Goal: Task Accomplishment & Management: Manage account settings

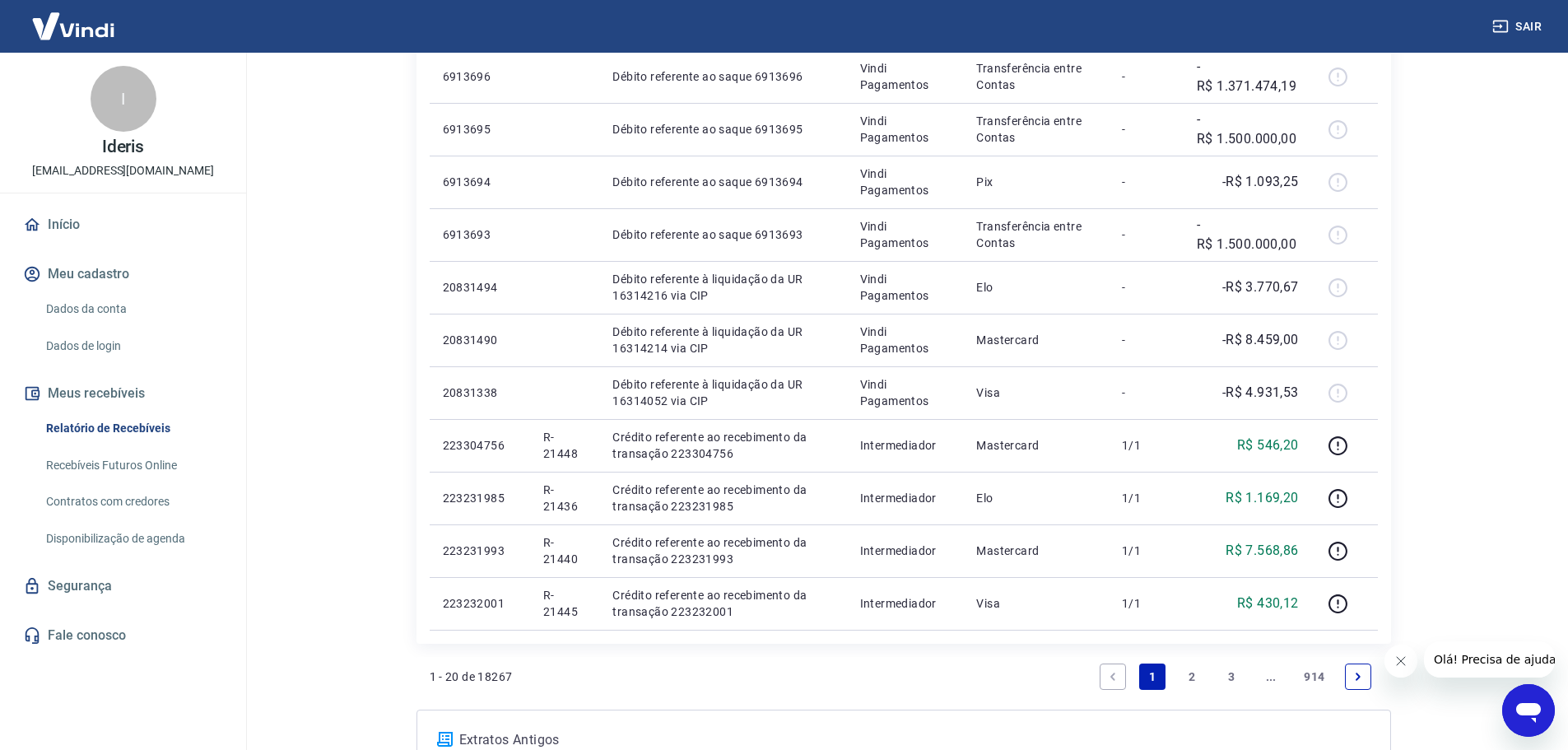
scroll to position [1017, 0]
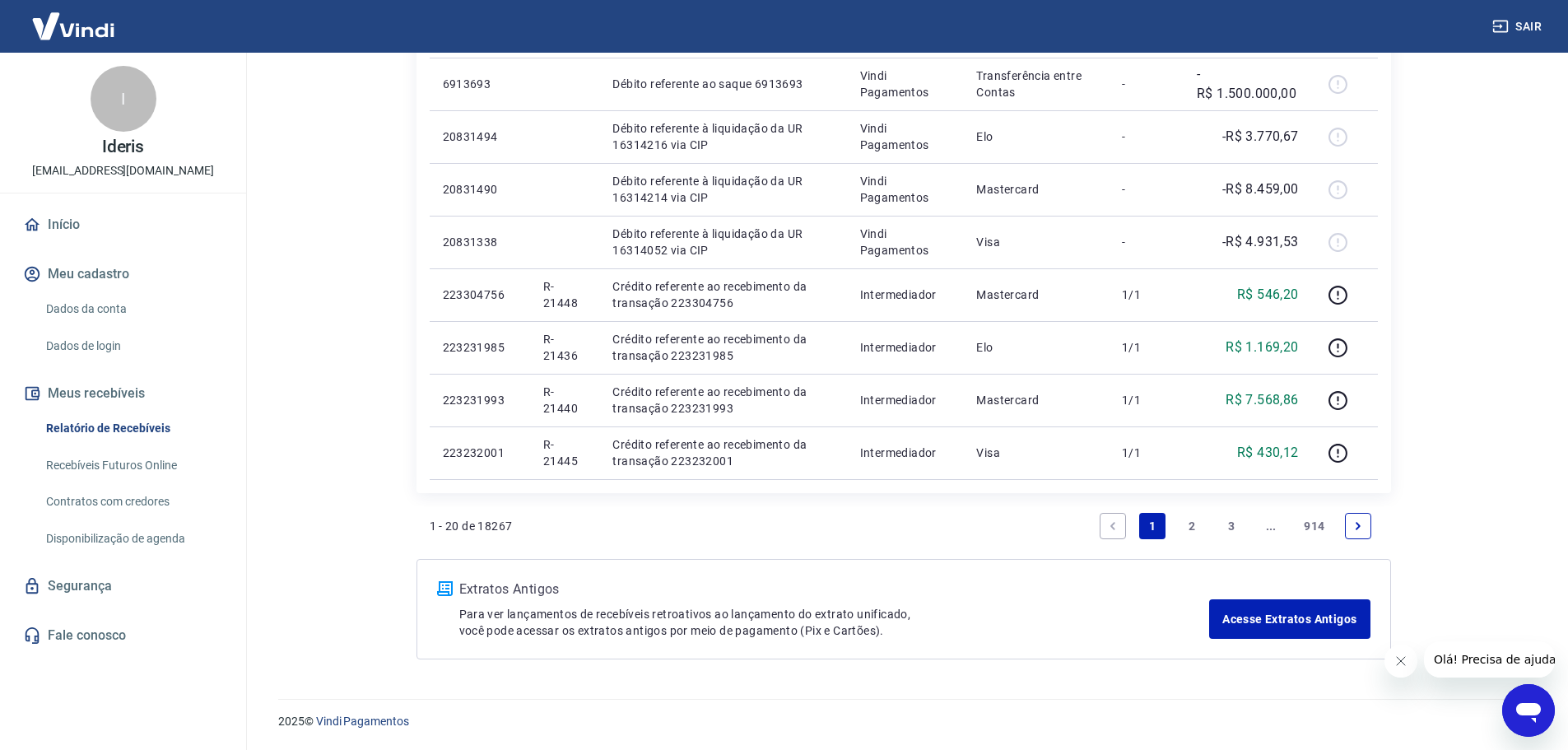
click at [1199, 530] on link "2" at bounding box center [1192, 525] width 26 height 26
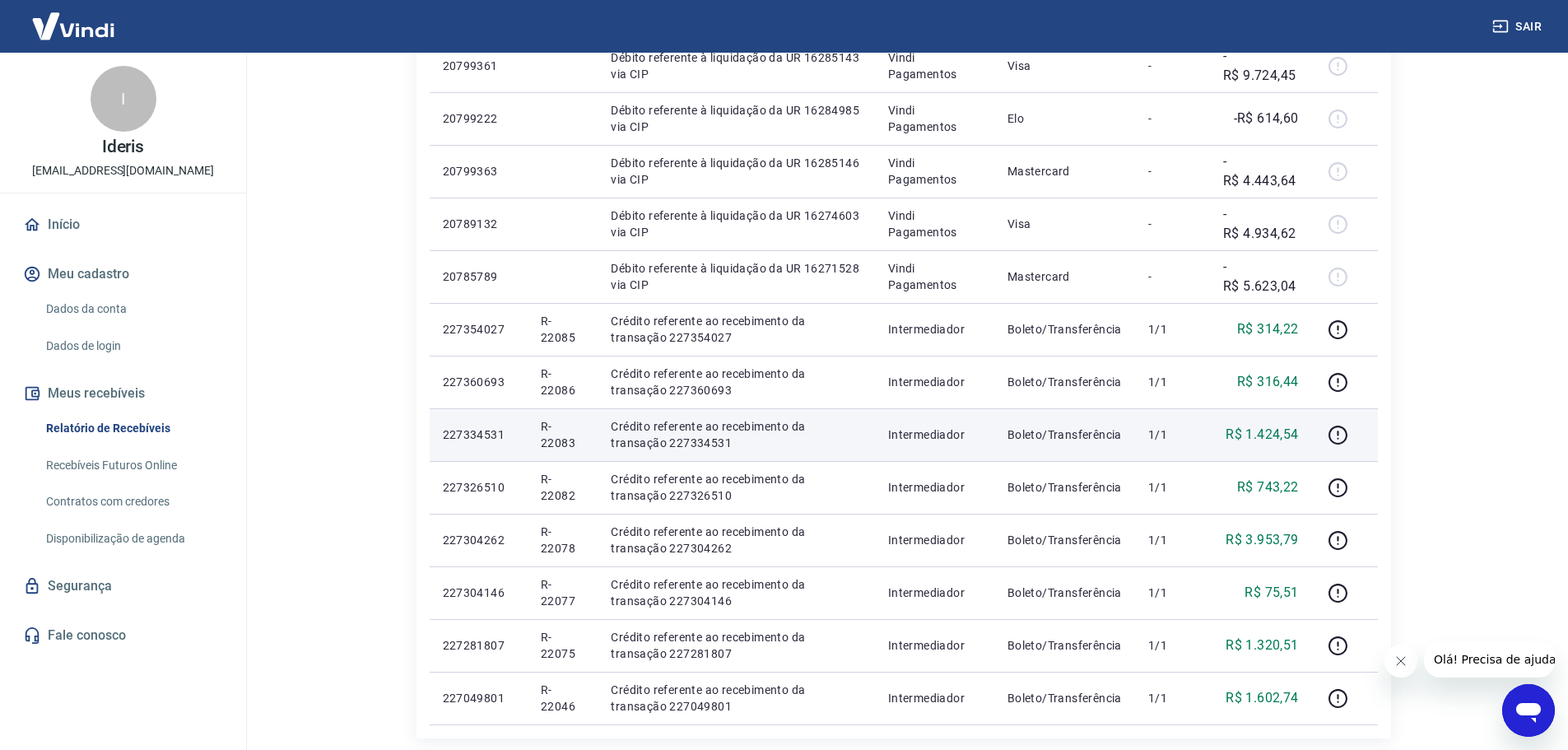
scroll to position [1017, 0]
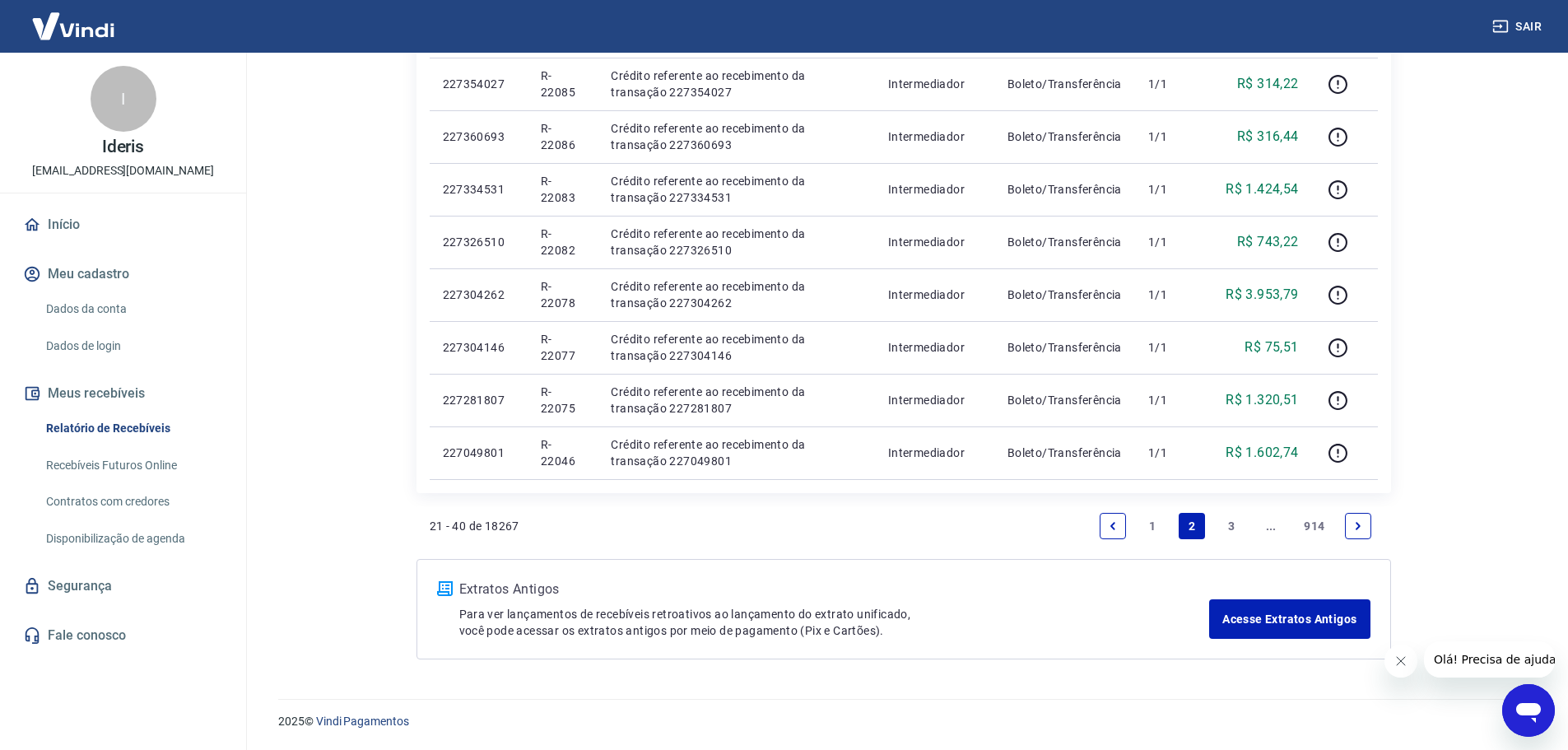
click at [1150, 530] on link "1" at bounding box center [1152, 525] width 26 height 26
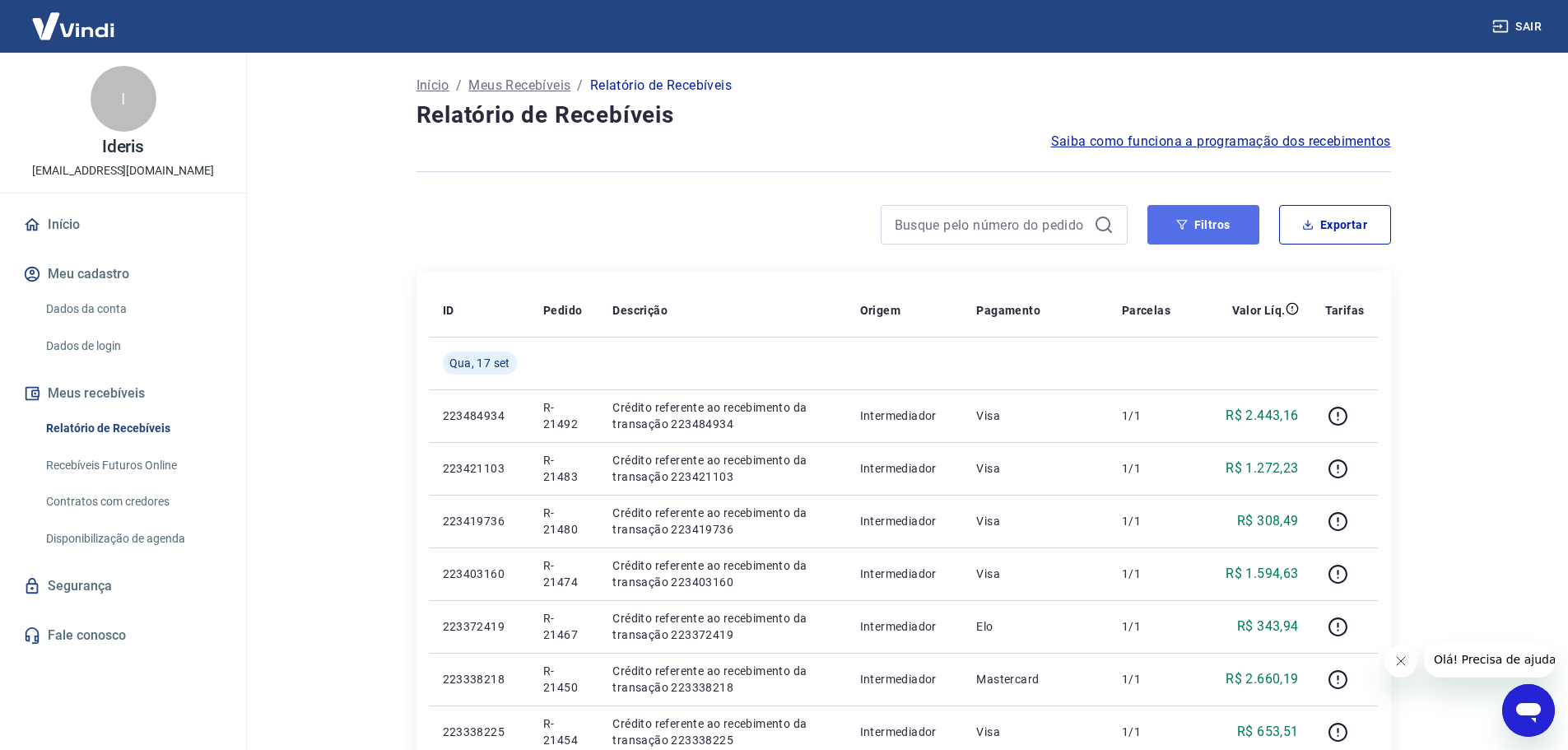
click at [1228, 227] on button "Filtros" at bounding box center [1203, 224] width 112 height 39
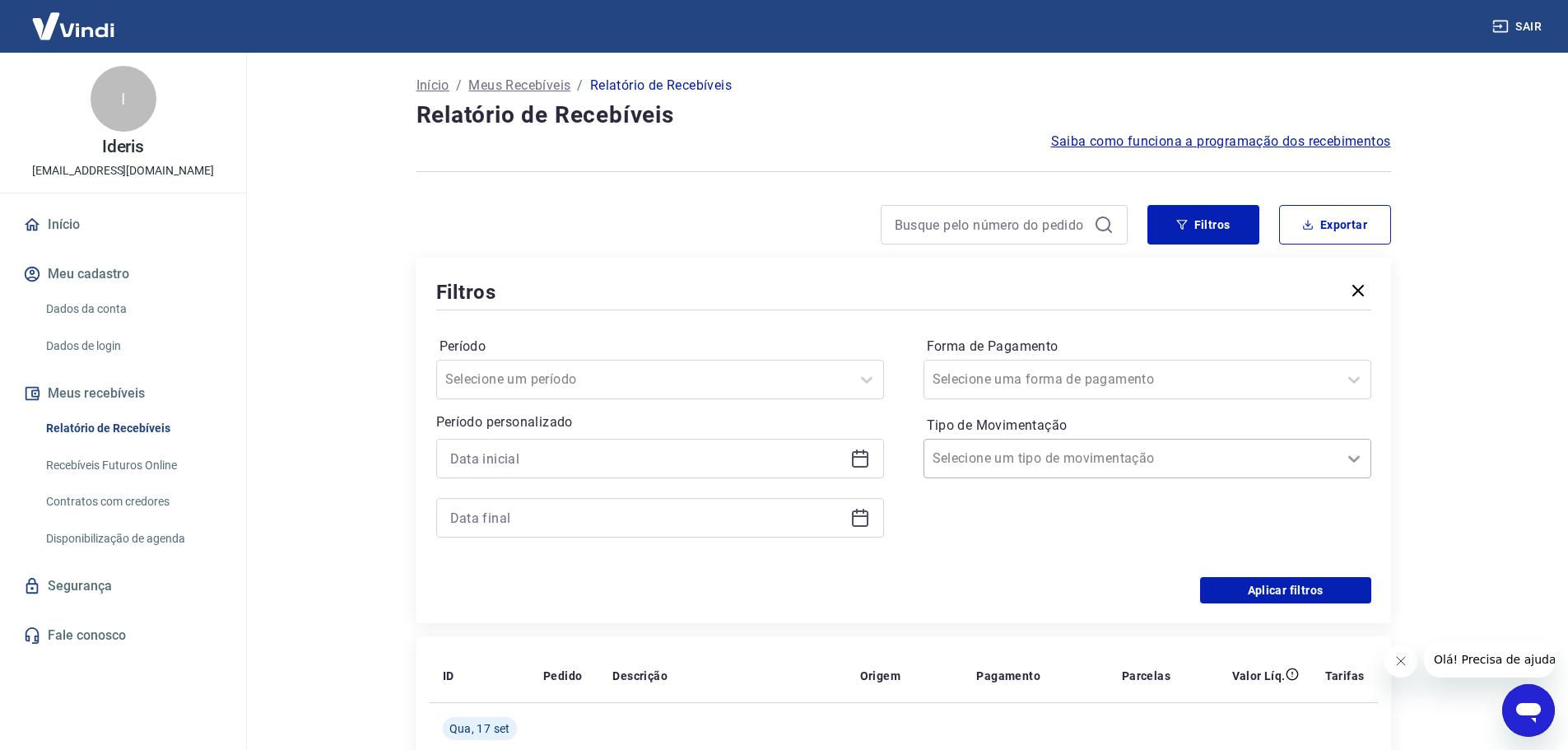
click at [1346, 465] on icon at bounding box center [1354, 459] width 20 height 20
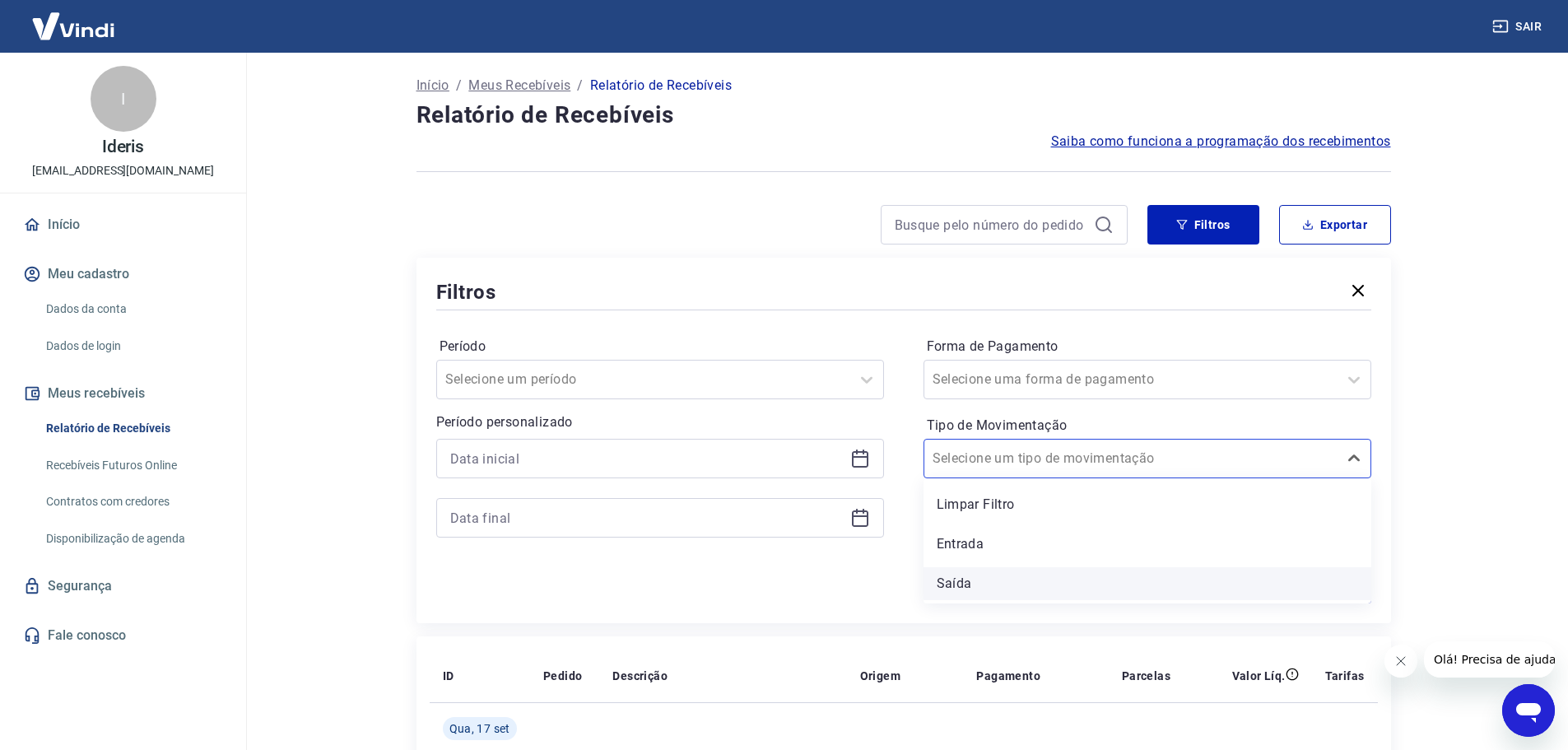
click at [1114, 580] on div "Saída" at bounding box center [1147, 583] width 448 height 33
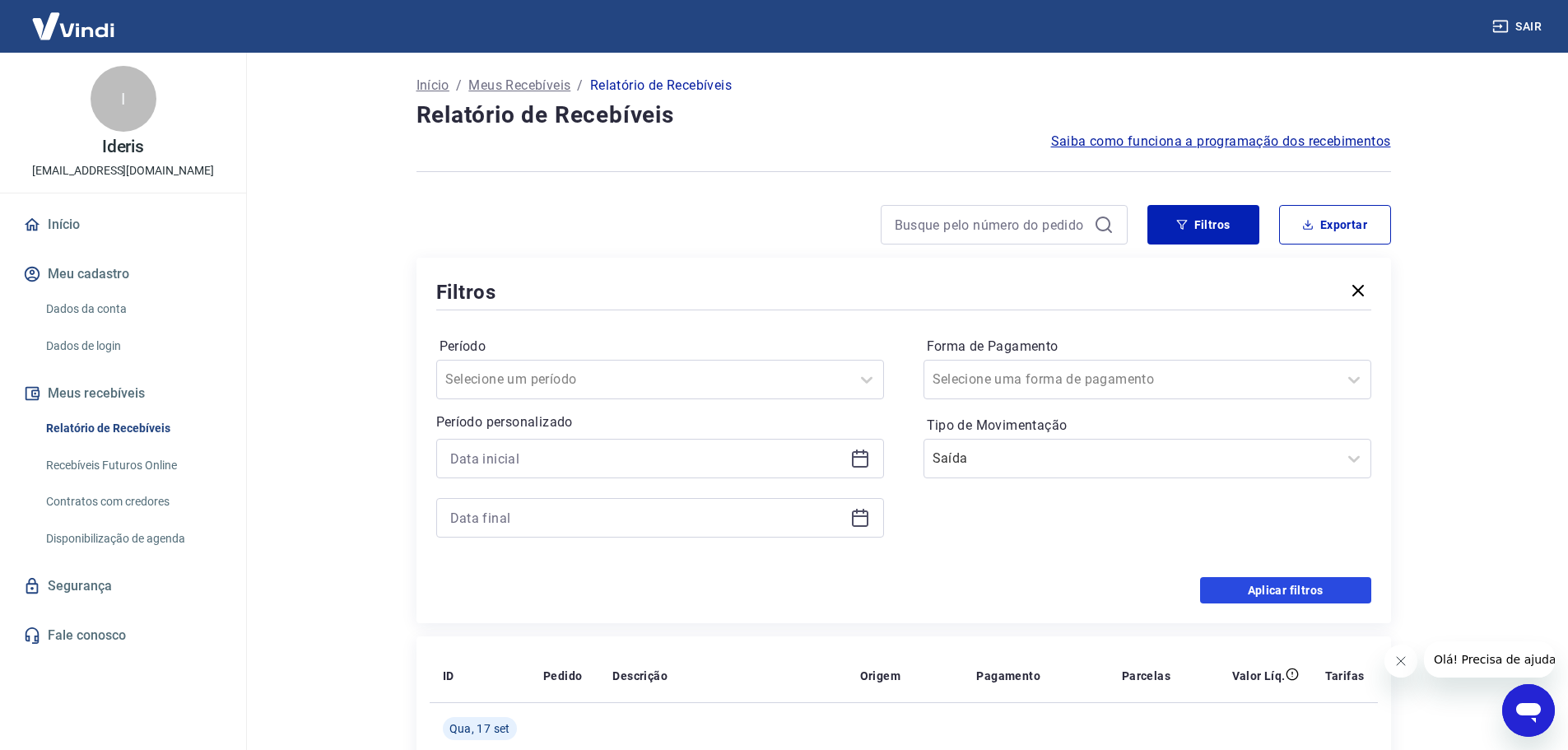
click at [1309, 590] on button "Aplicar filtros" at bounding box center [1286, 590] width 171 height 26
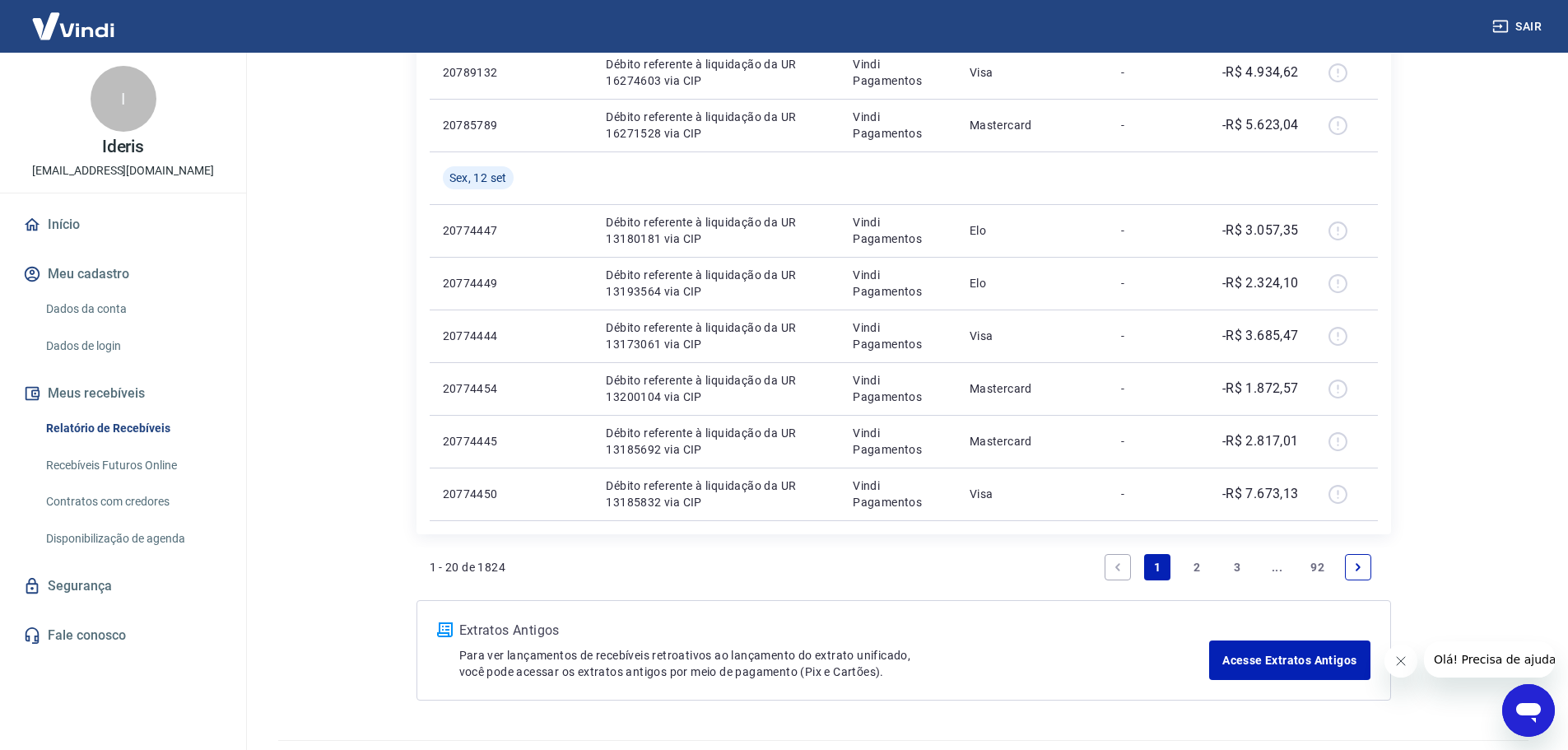
scroll to position [1069, 0]
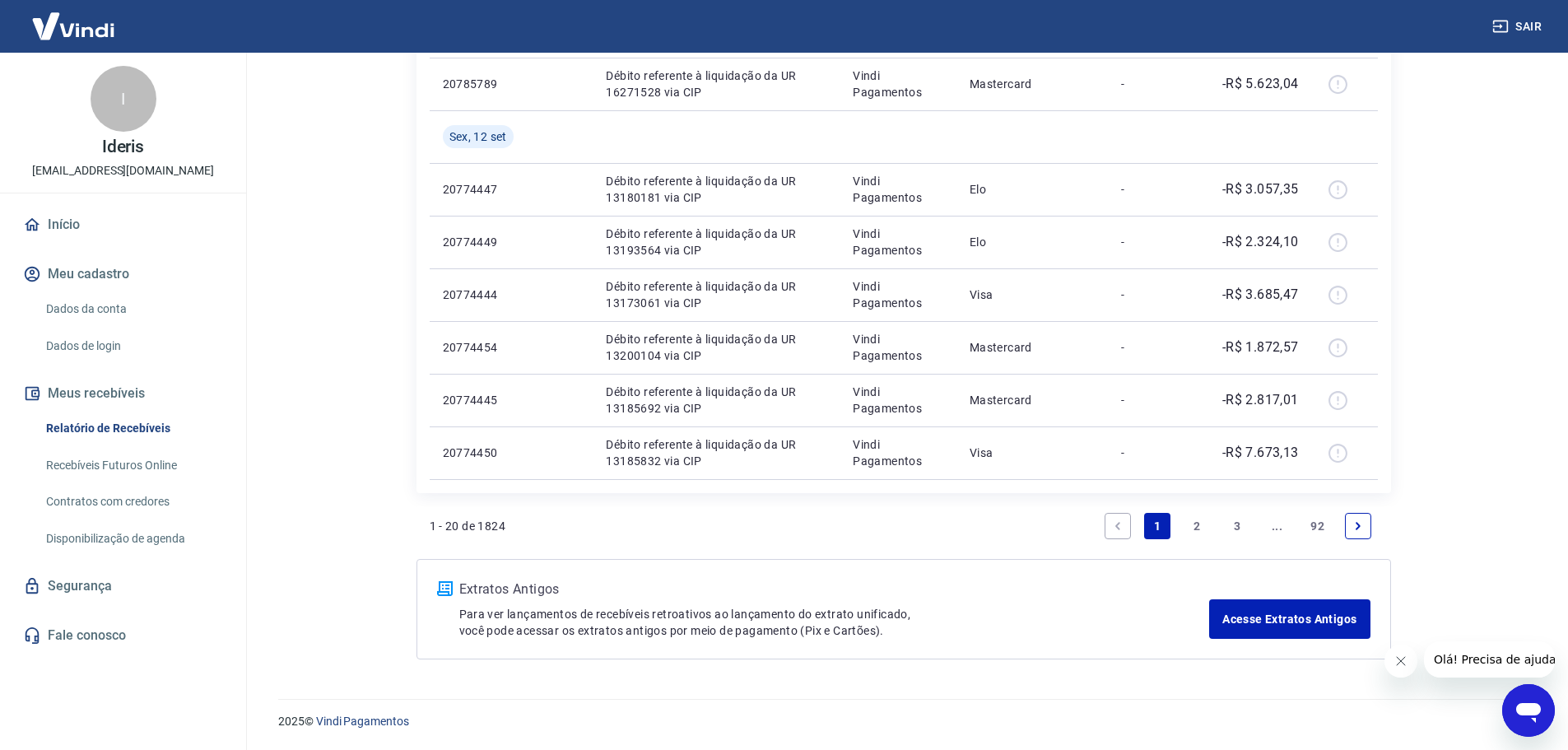
click at [1192, 520] on link "2" at bounding box center [1197, 525] width 26 height 26
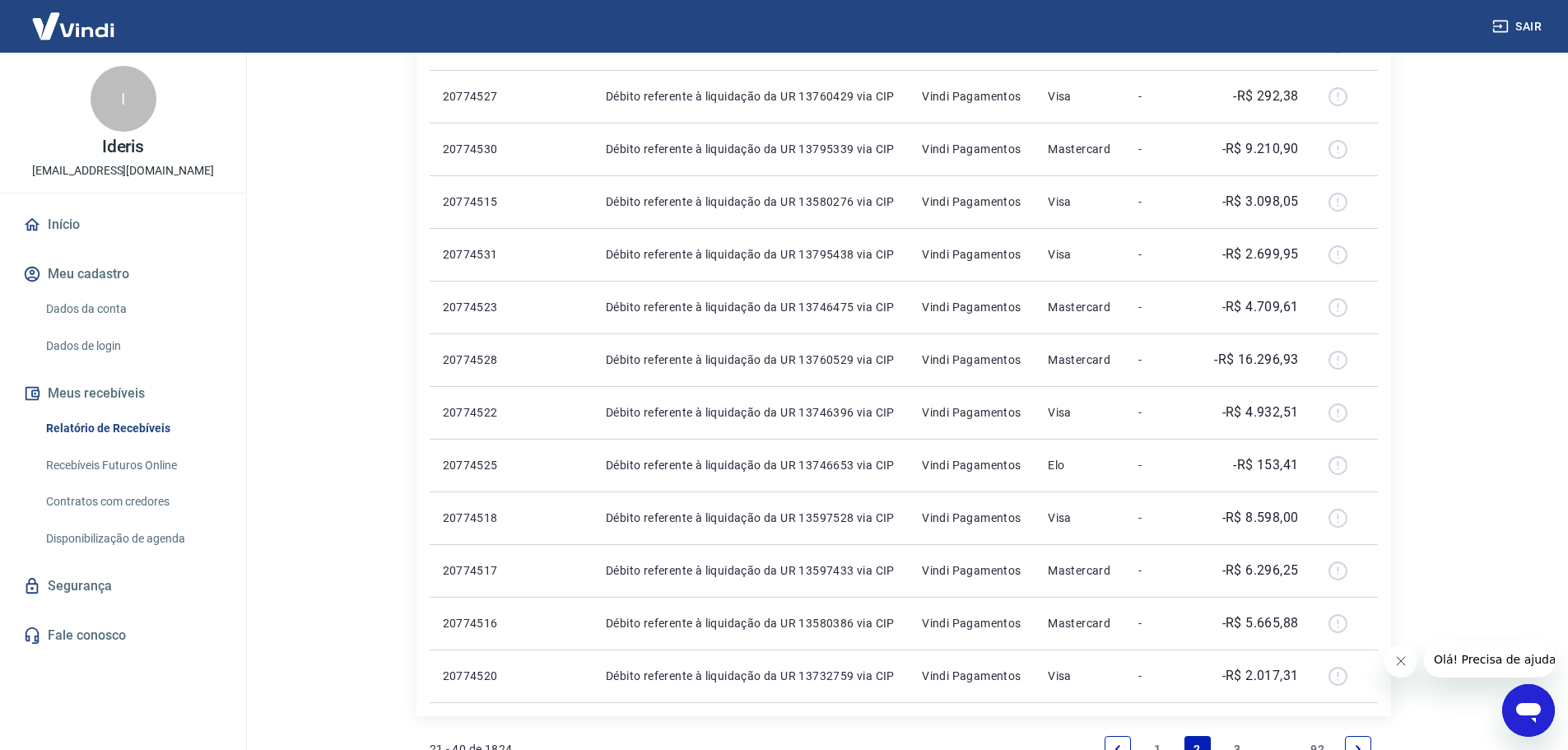
scroll to position [964, 0]
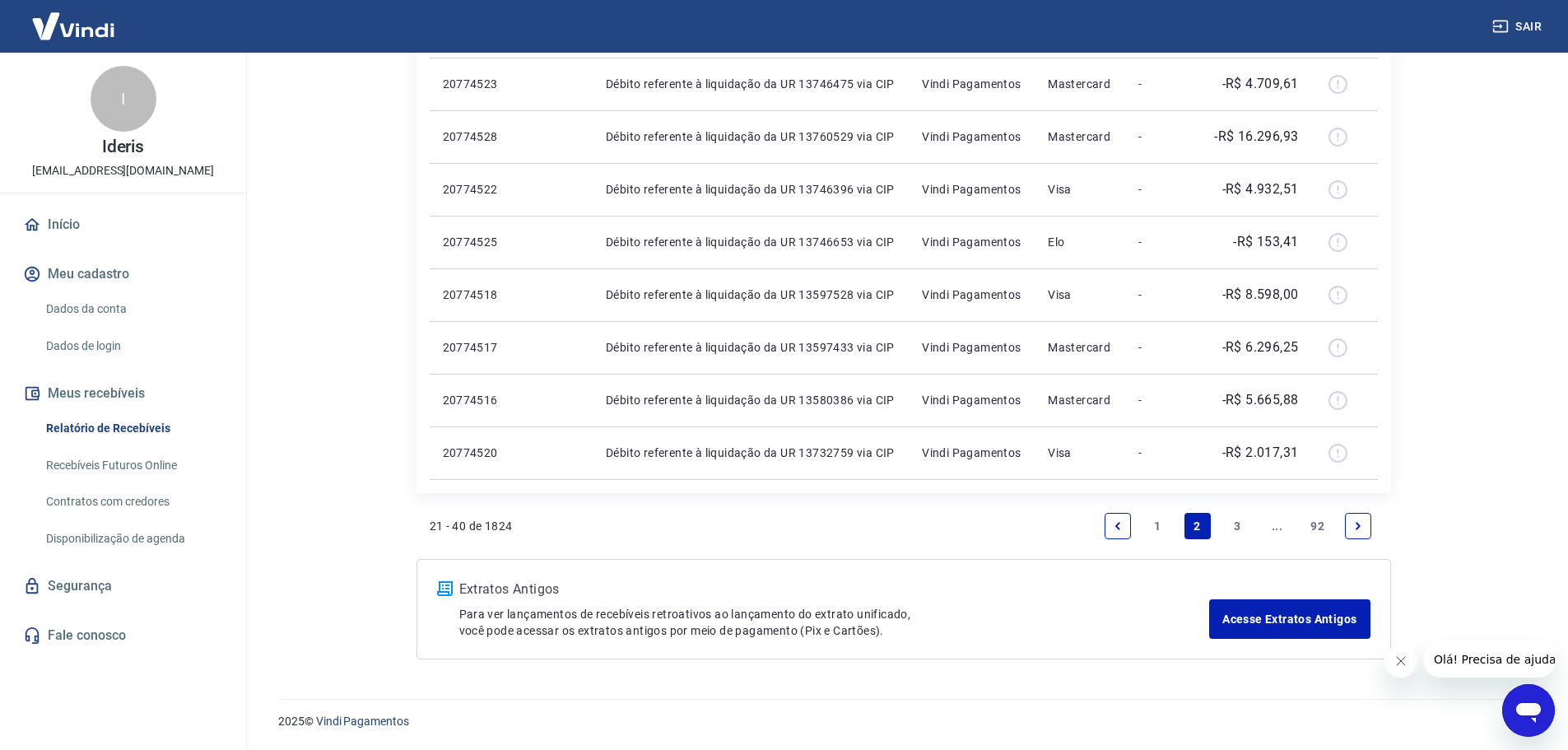
click at [1237, 535] on link "3" at bounding box center [1237, 525] width 26 height 26
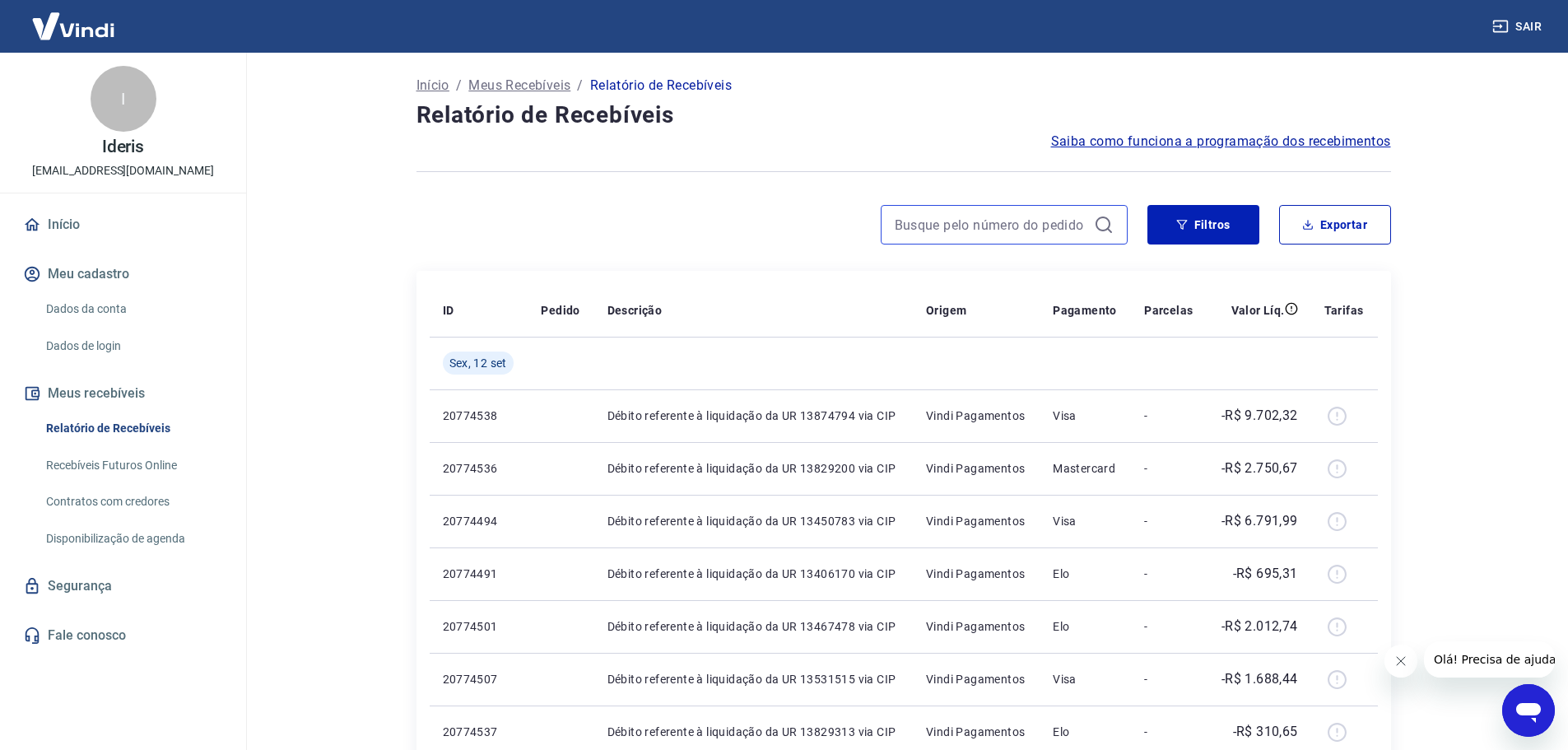
click at [982, 227] on input at bounding box center [992, 224] width 193 height 25
type input "20774541"
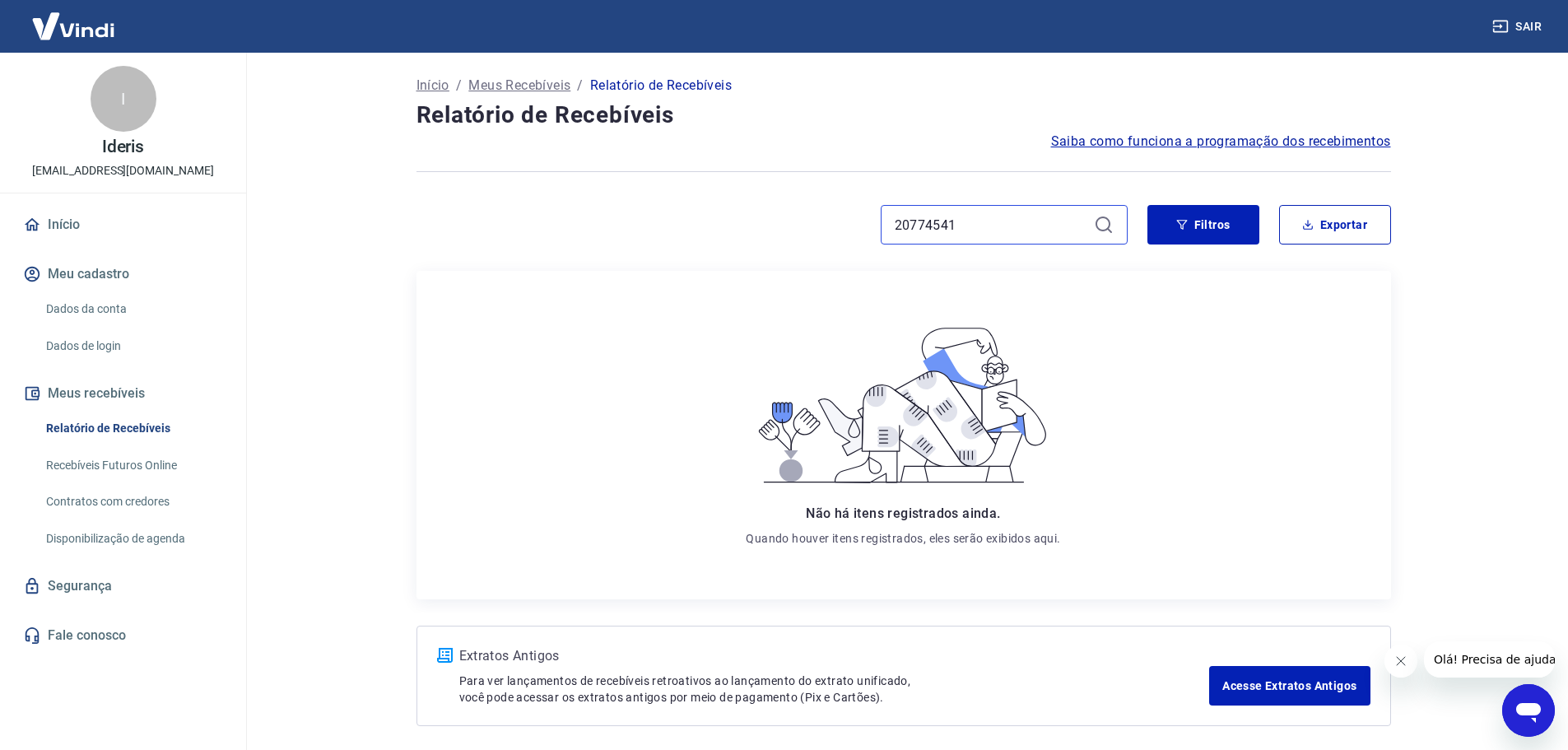
drag, startPoint x: 1026, startPoint y: 227, endPoint x: 897, endPoint y: 218, distance: 129.3
click at [897, 218] on input "20774541" at bounding box center [992, 224] width 193 height 25
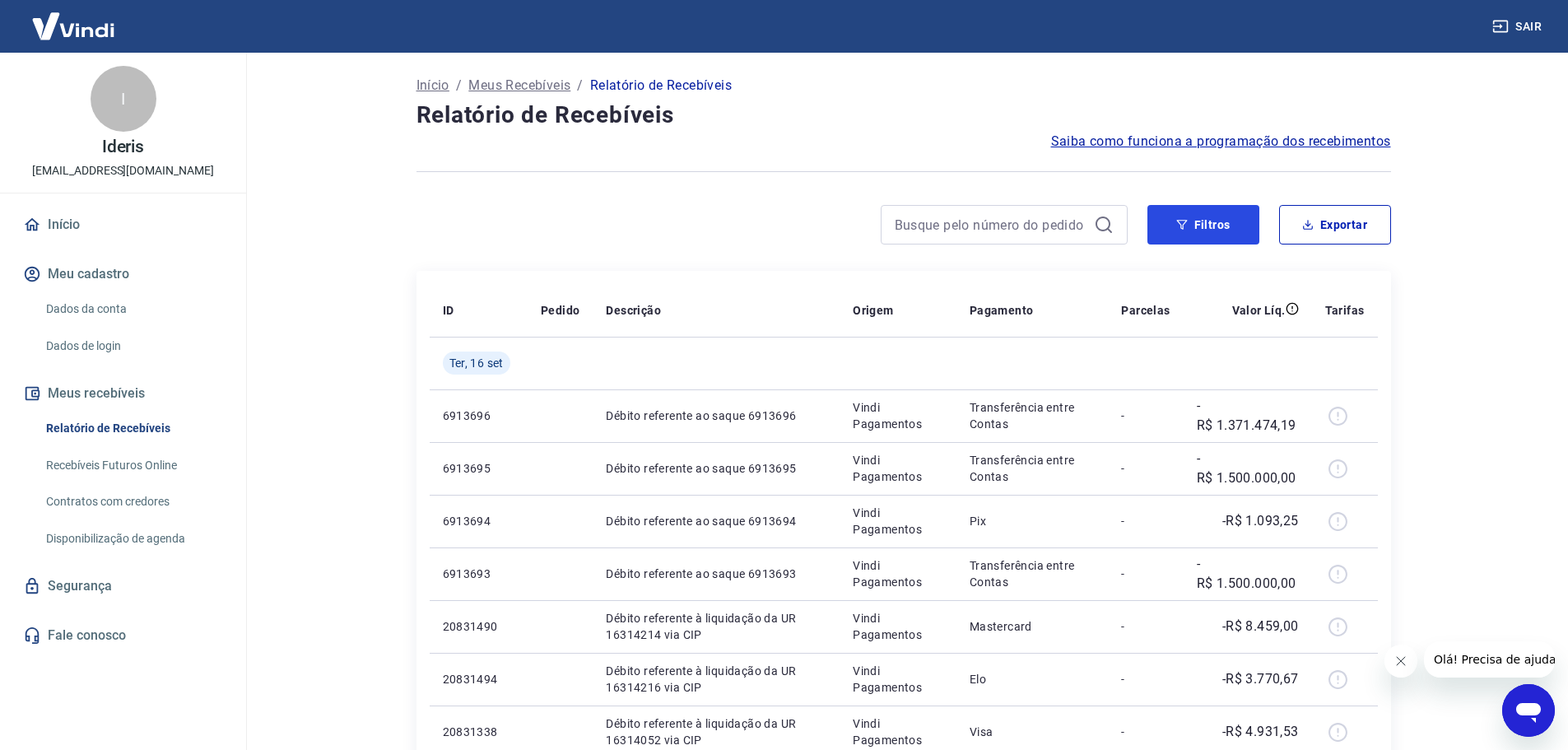
click at [1224, 224] on button "Filtros" at bounding box center [1203, 224] width 112 height 39
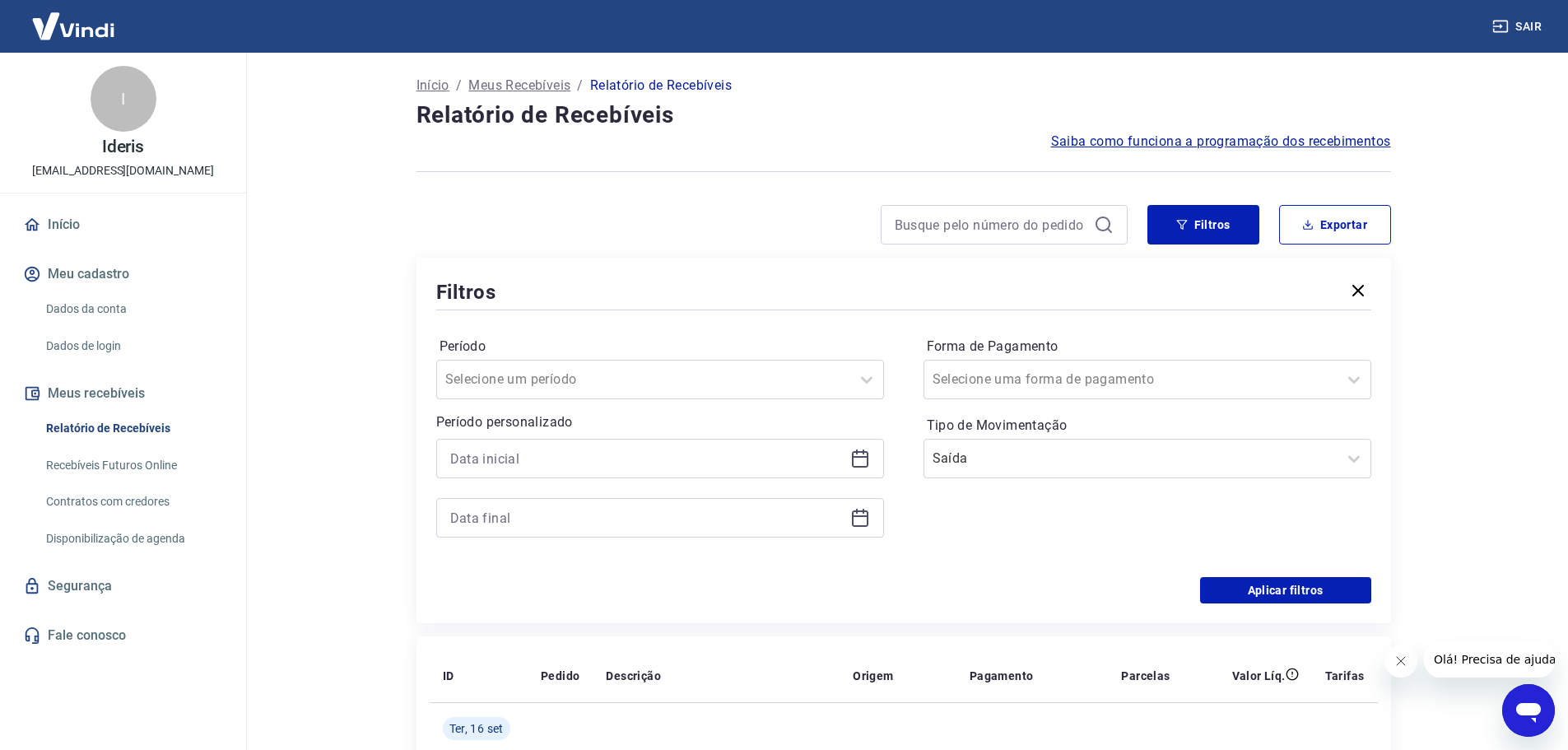
click at [854, 460] on icon at bounding box center [860, 459] width 20 height 20
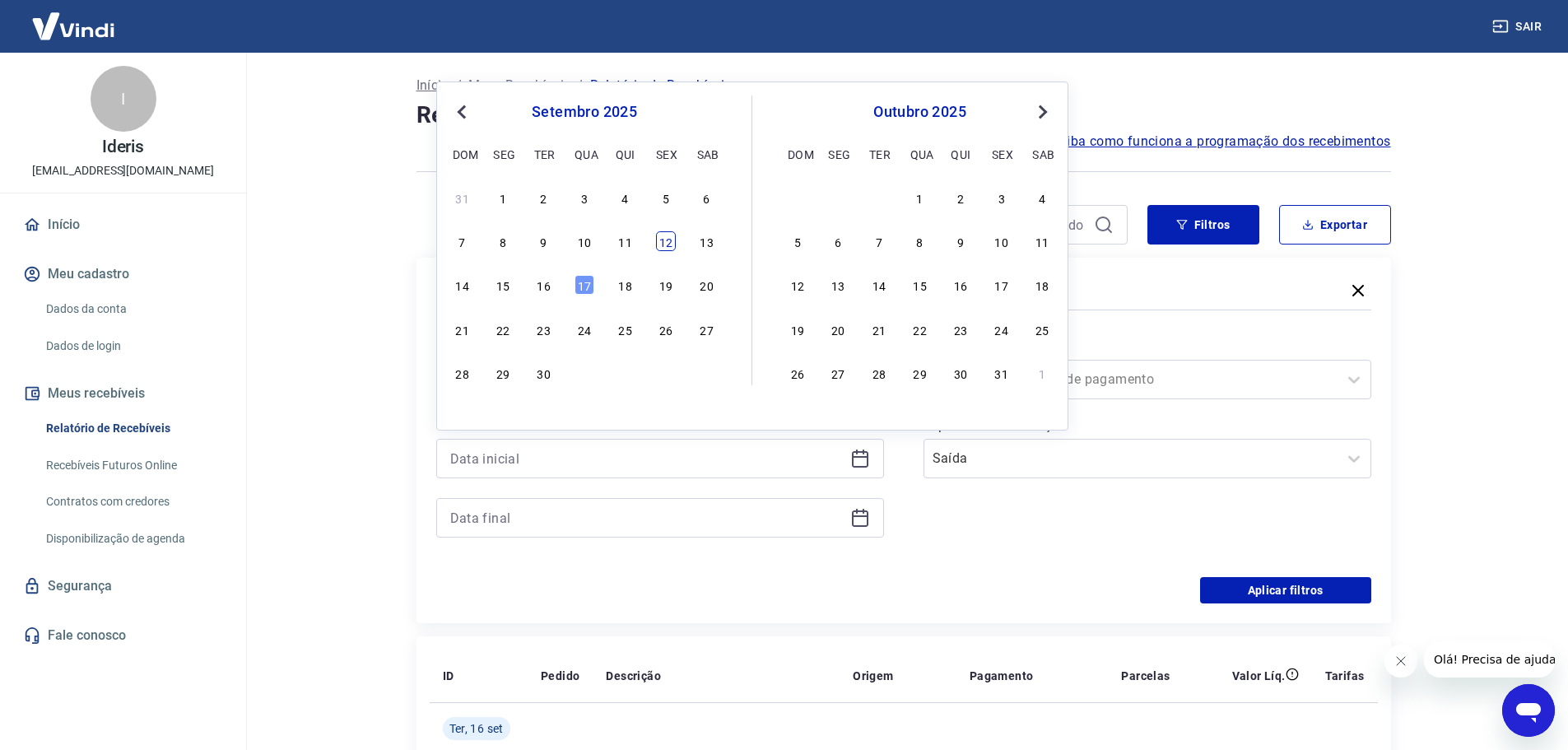
click at [667, 246] on div "12" at bounding box center [667, 241] width 20 height 20
type input "[DATE]"
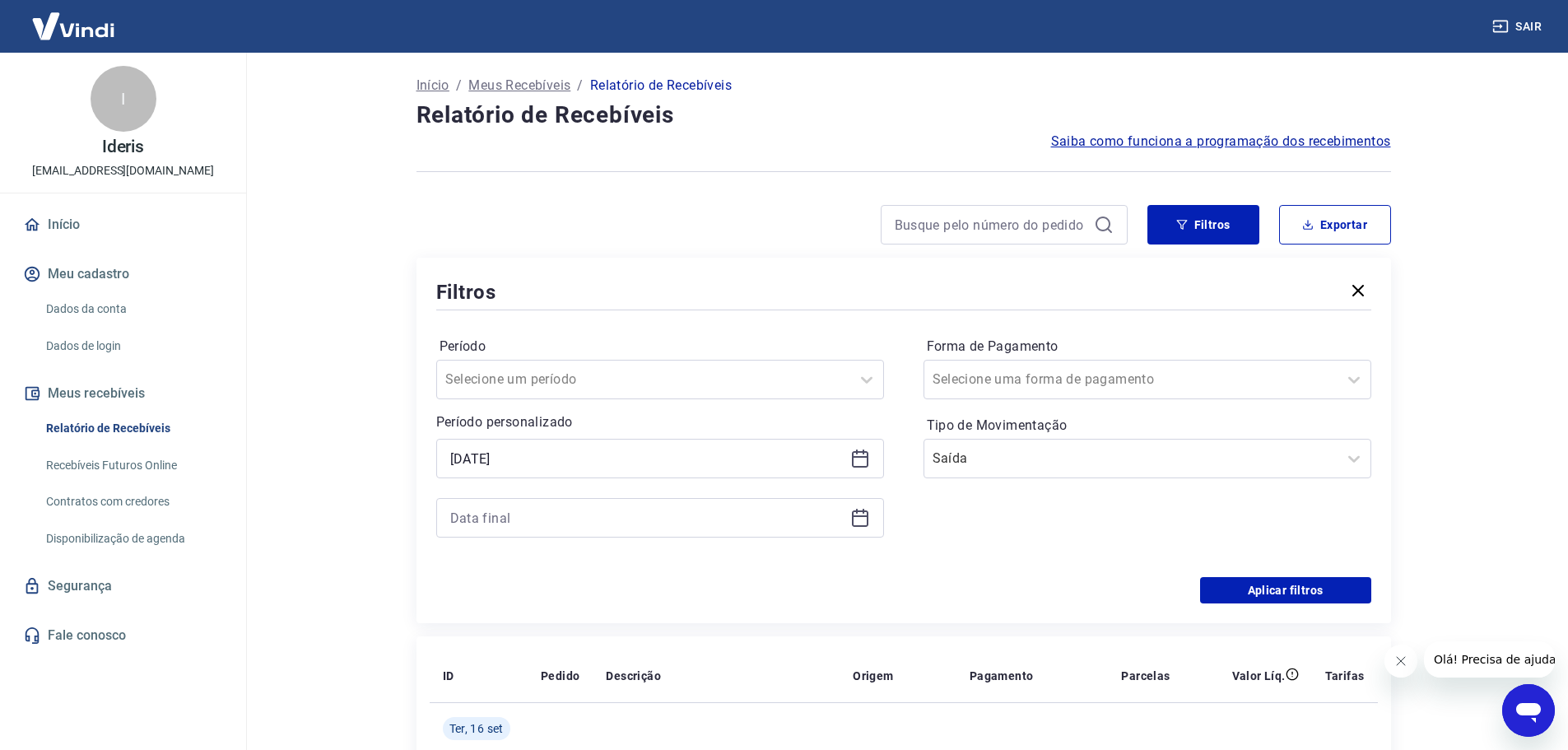
click at [858, 519] on icon at bounding box center [860, 518] width 20 height 20
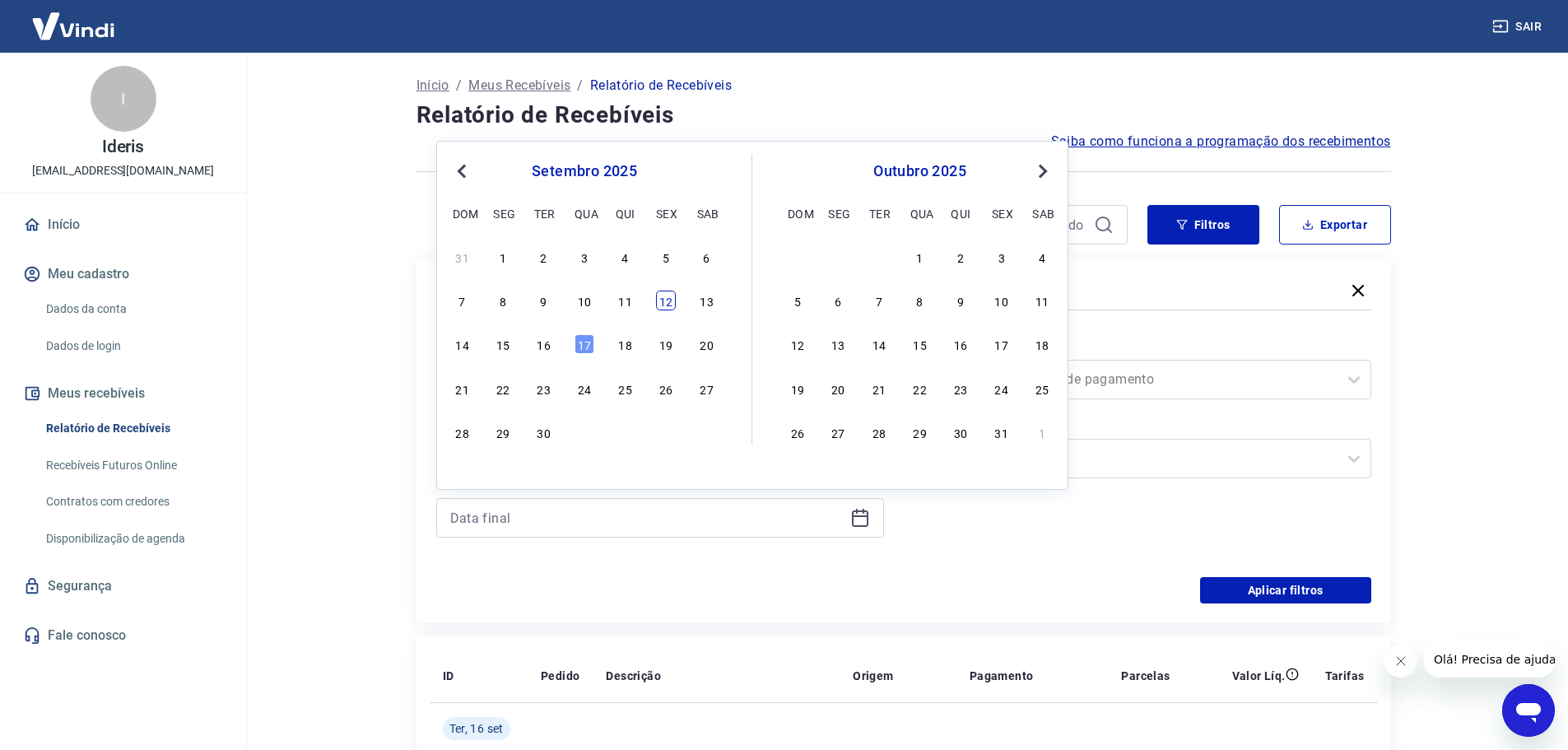
click at [659, 303] on div "12" at bounding box center [667, 300] width 20 height 20
type input "[DATE]"
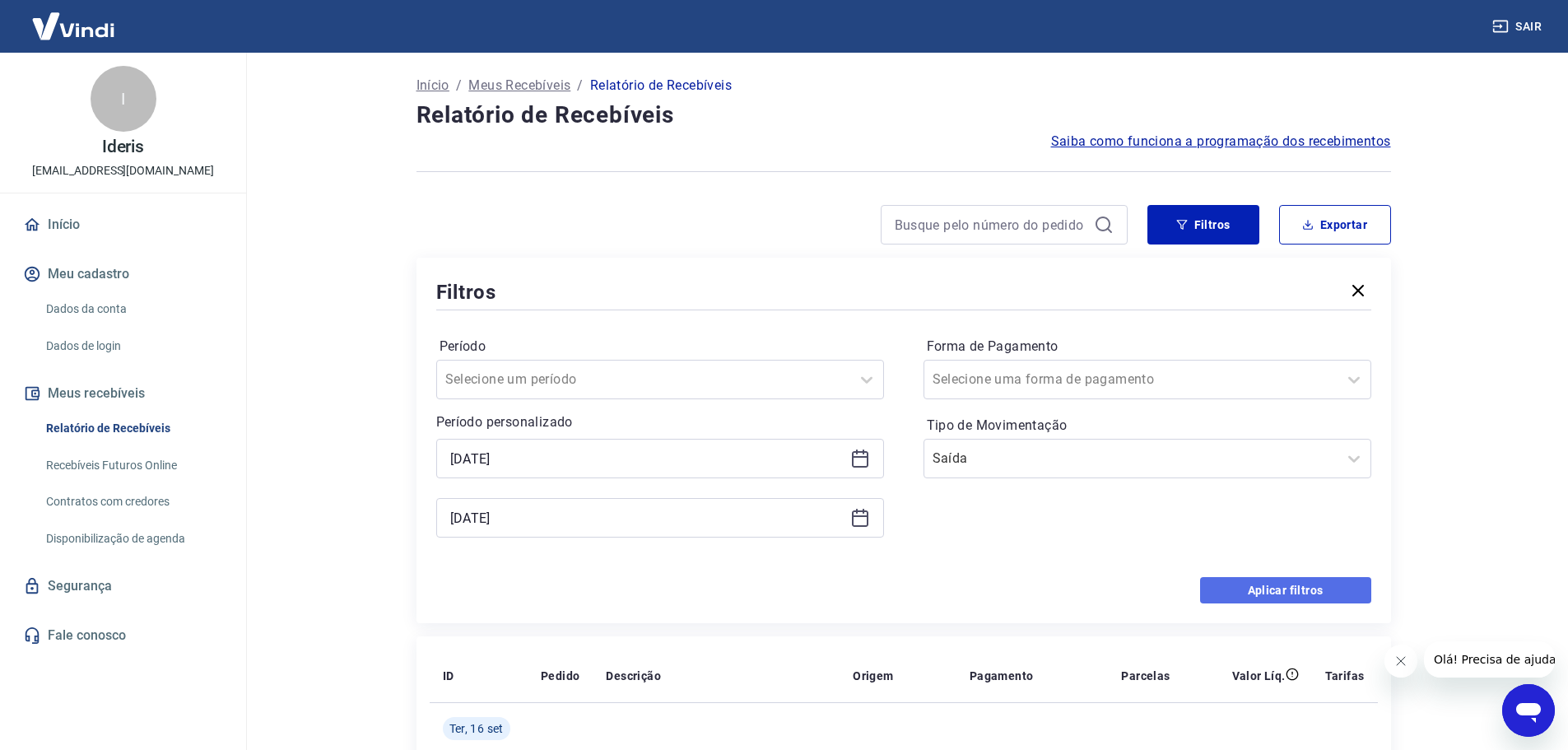
click at [1288, 589] on button "Aplicar filtros" at bounding box center [1286, 590] width 171 height 26
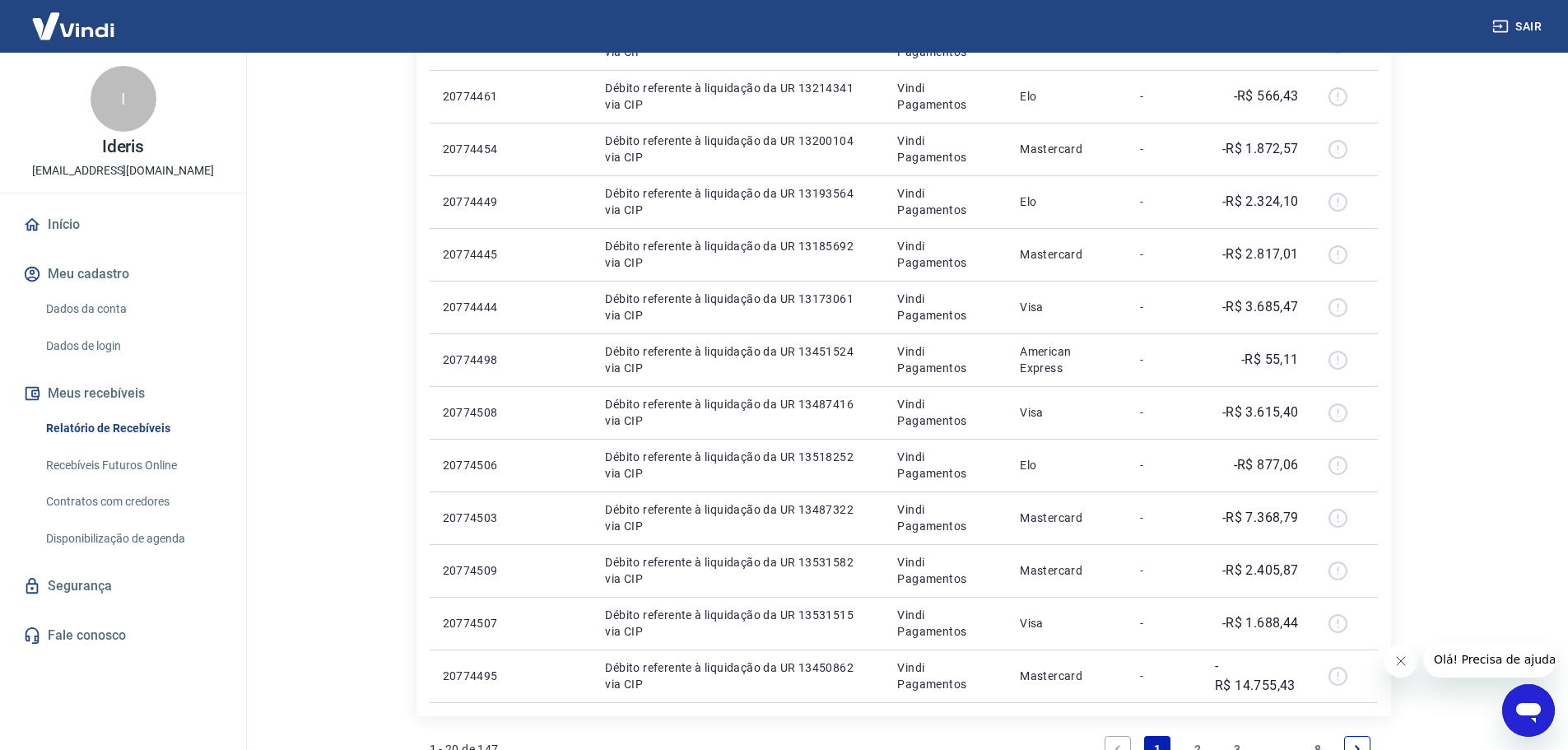
scroll to position [823, 0]
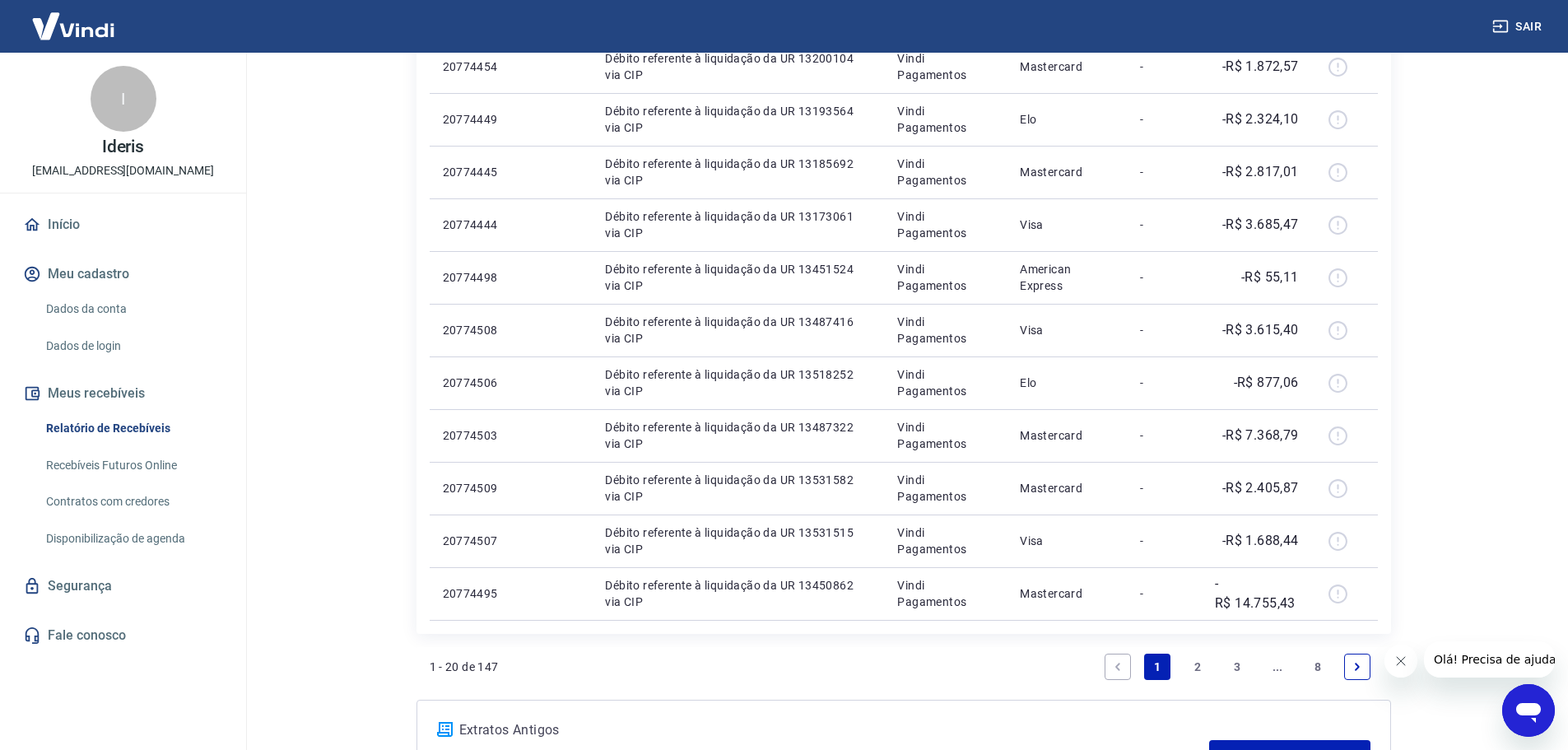
click at [1201, 664] on link "2" at bounding box center [1197, 666] width 26 height 26
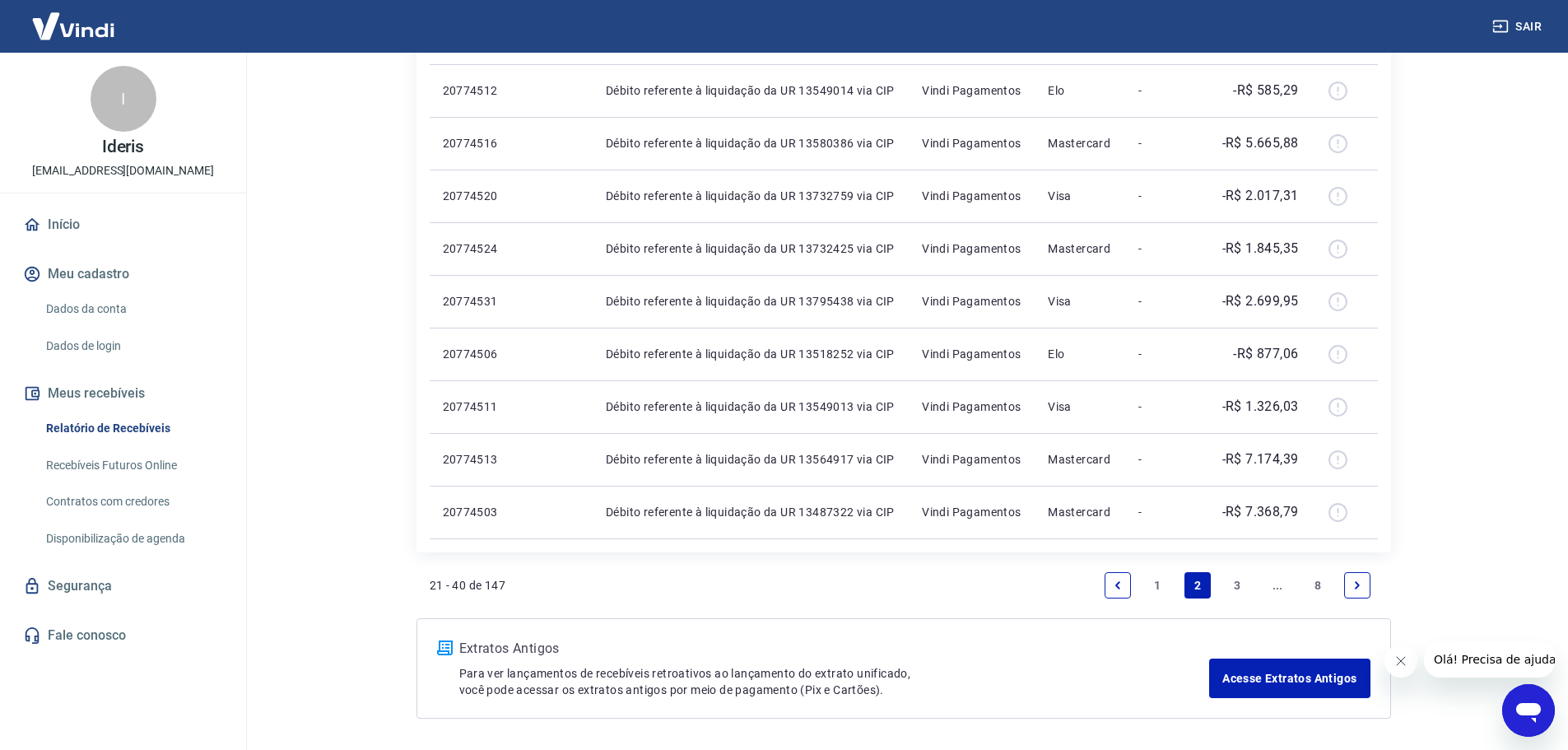
scroll to position [906, 0]
click at [1240, 588] on link "3" at bounding box center [1237, 583] width 26 height 26
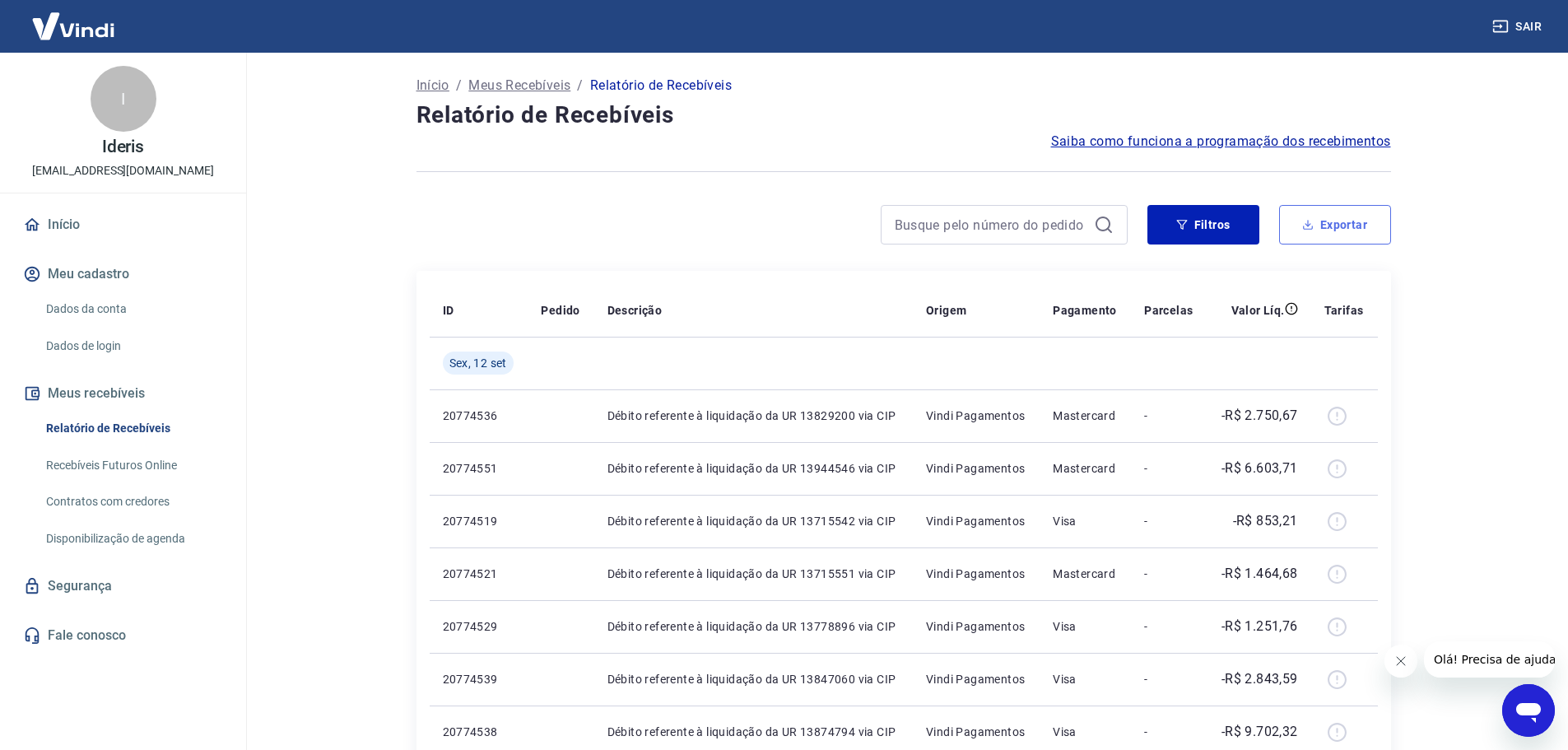
click at [1373, 223] on button "Exportar" at bounding box center [1335, 224] width 112 height 39
type input "[DATE]"
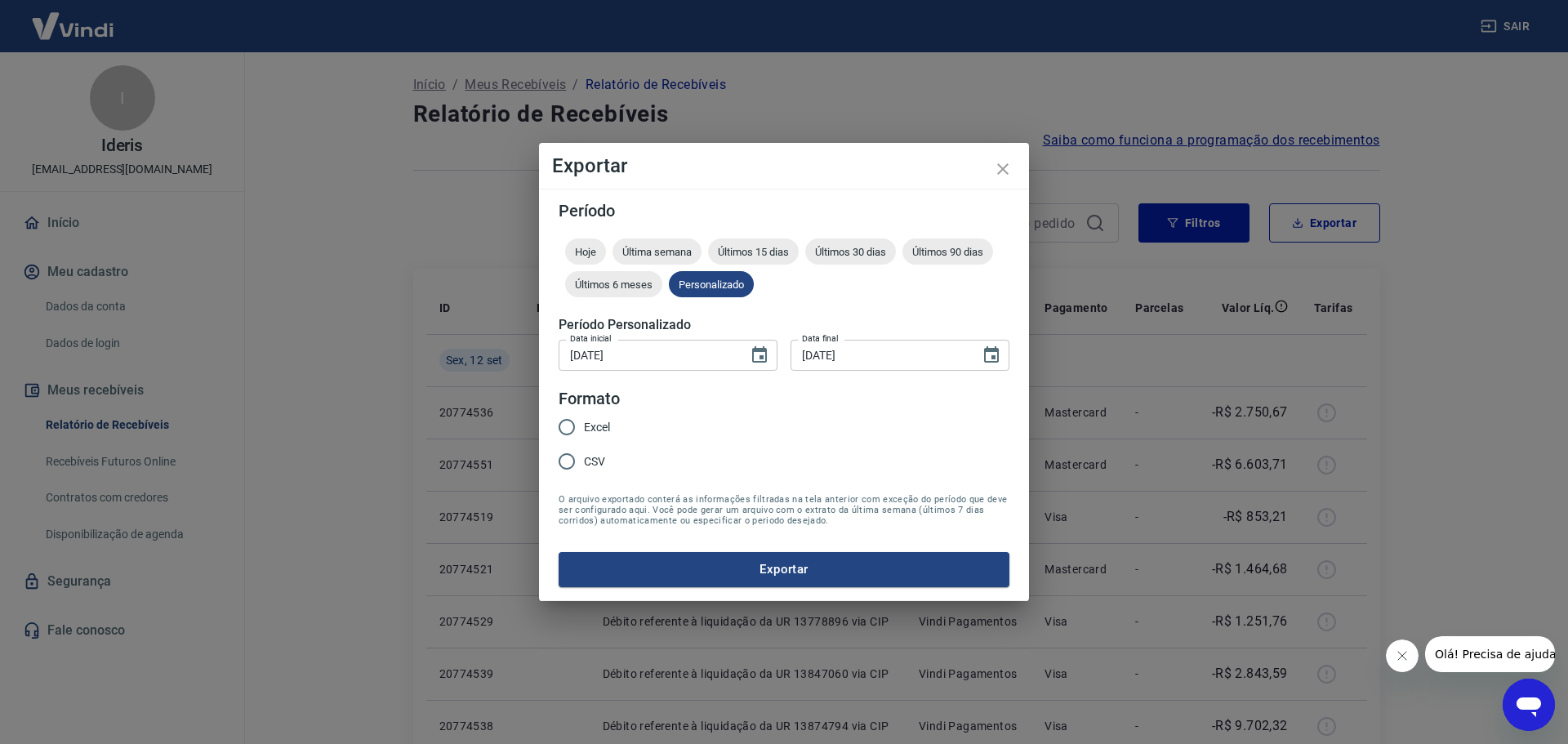
click at [593, 428] on span "Excel" at bounding box center [596, 427] width 26 height 17
click at [583, 428] on input "Excel" at bounding box center [566, 427] width 34 height 34
radio input "true"
click at [759, 557] on button "Exportar" at bounding box center [783, 569] width 451 height 34
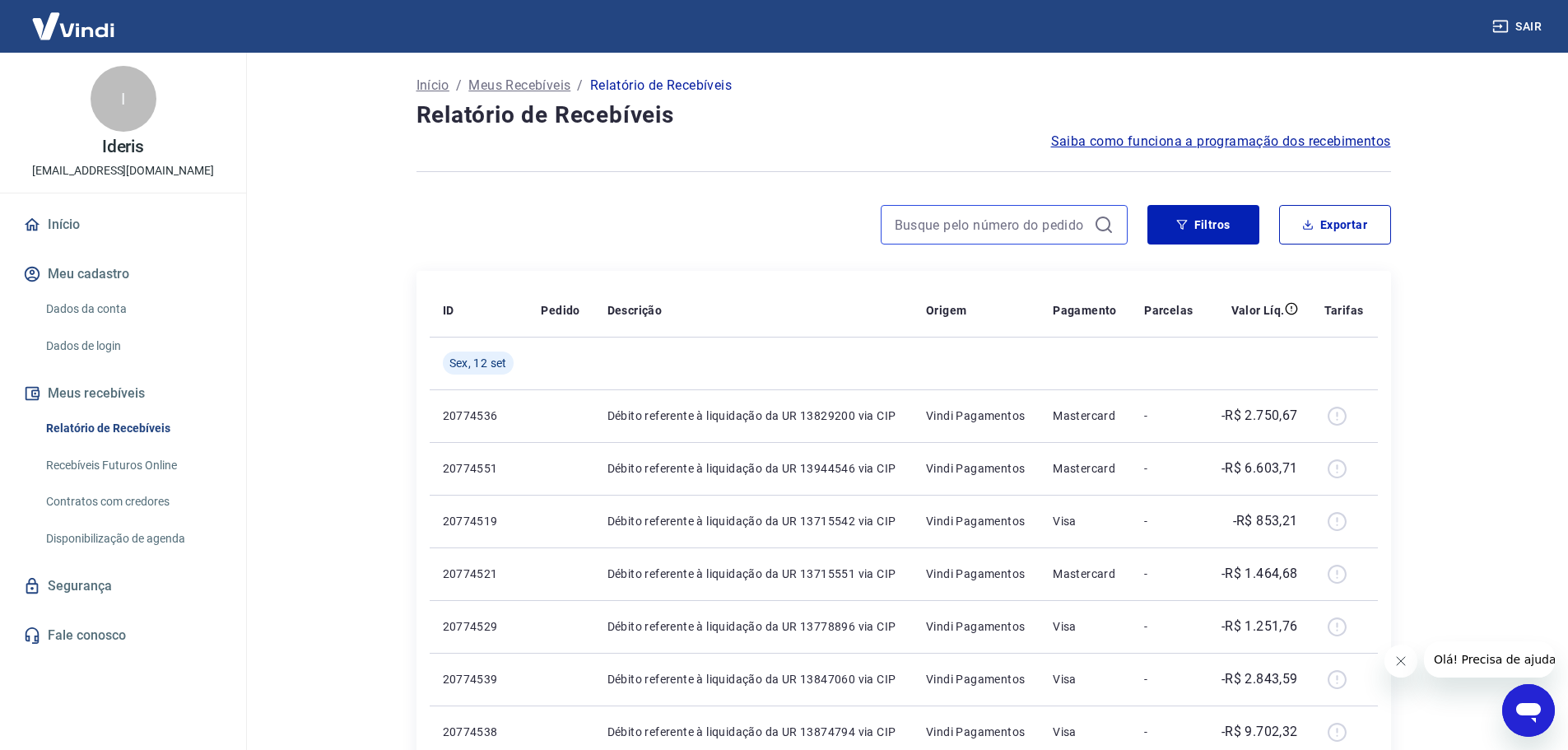
click at [1086, 221] on input at bounding box center [992, 224] width 193 height 25
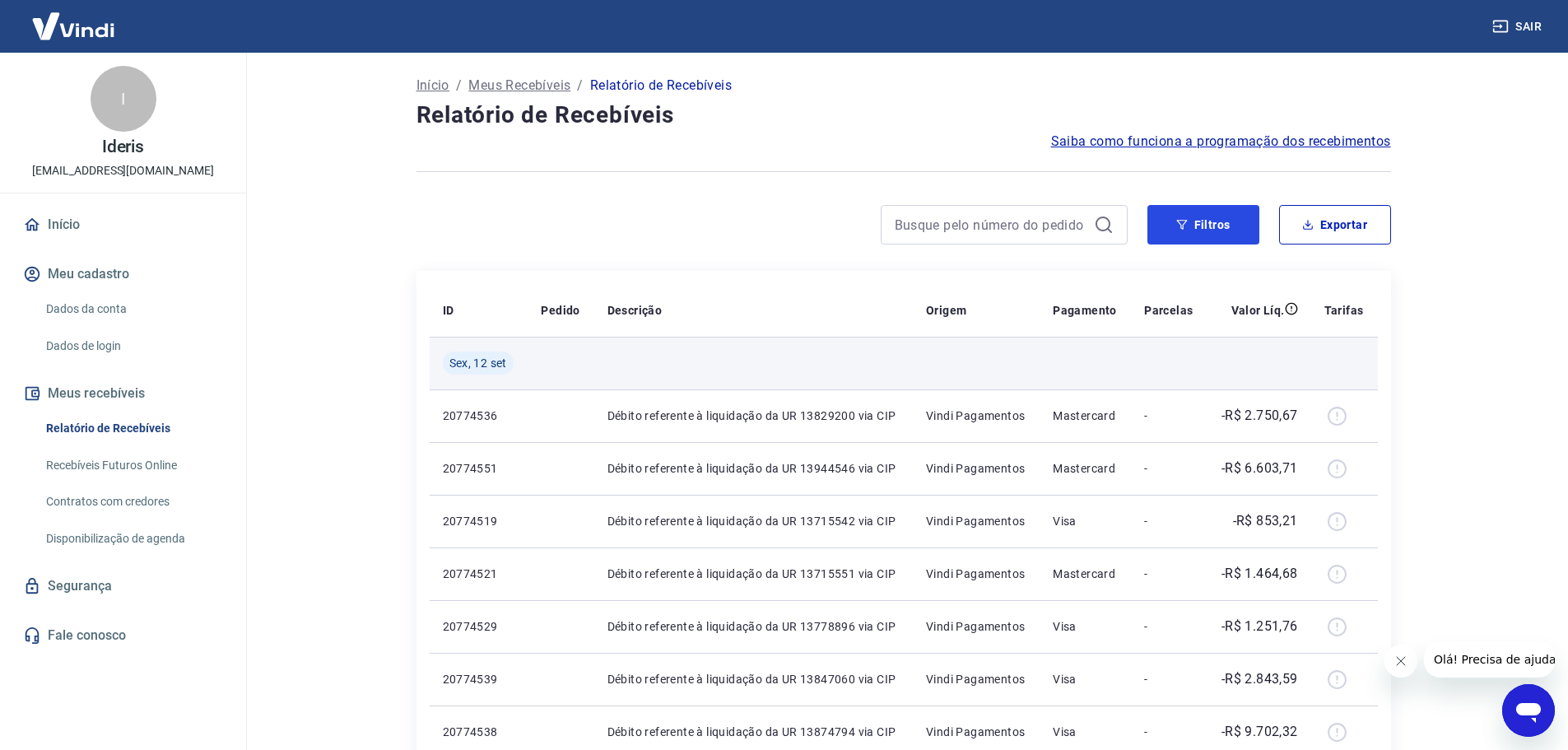
click at [1232, 220] on button "Filtros" at bounding box center [1203, 224] width 112 height 39
click at [1210, 229] on button "Filtros" at bounding box center [1203, 224] width 112 height 39
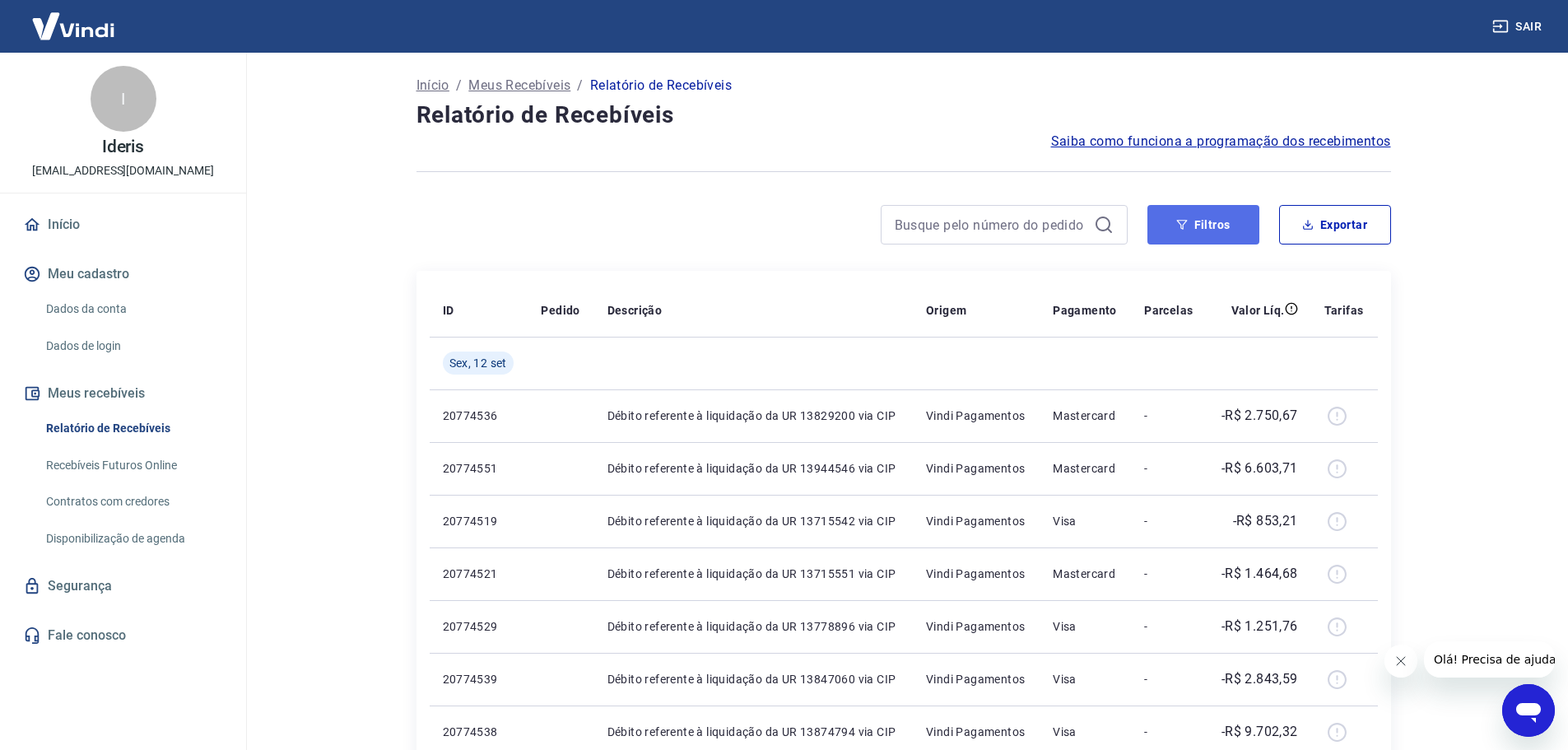
click at [1187, 229] on icon "button" at bounding box center [1182, 225] width 12 height 12
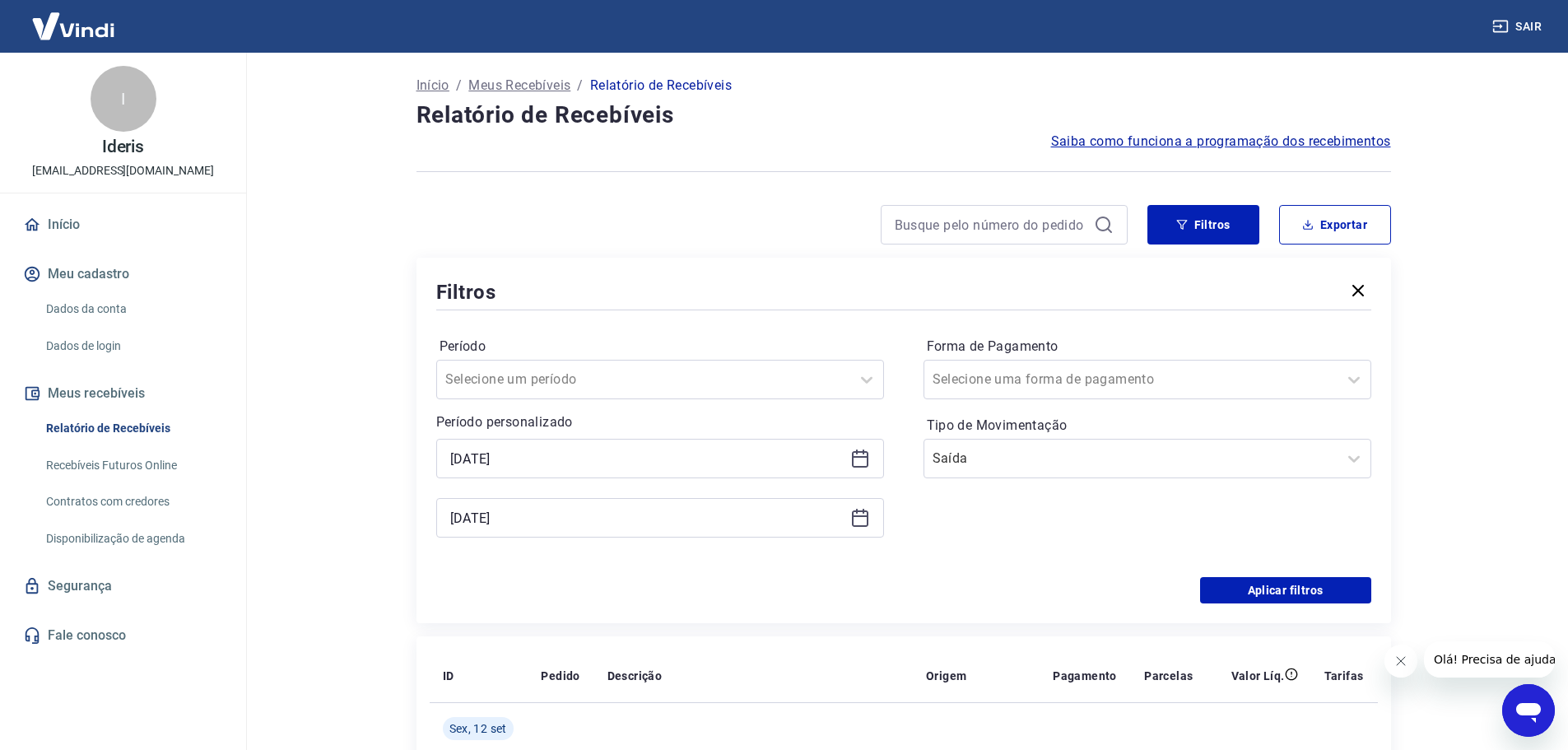
click at [871, 468] on div "[DATE]" at bounding box center [660, 458] width 448 height 39
click at [859, 462] on icon at bounding box center [860, 459] width 20 height 20
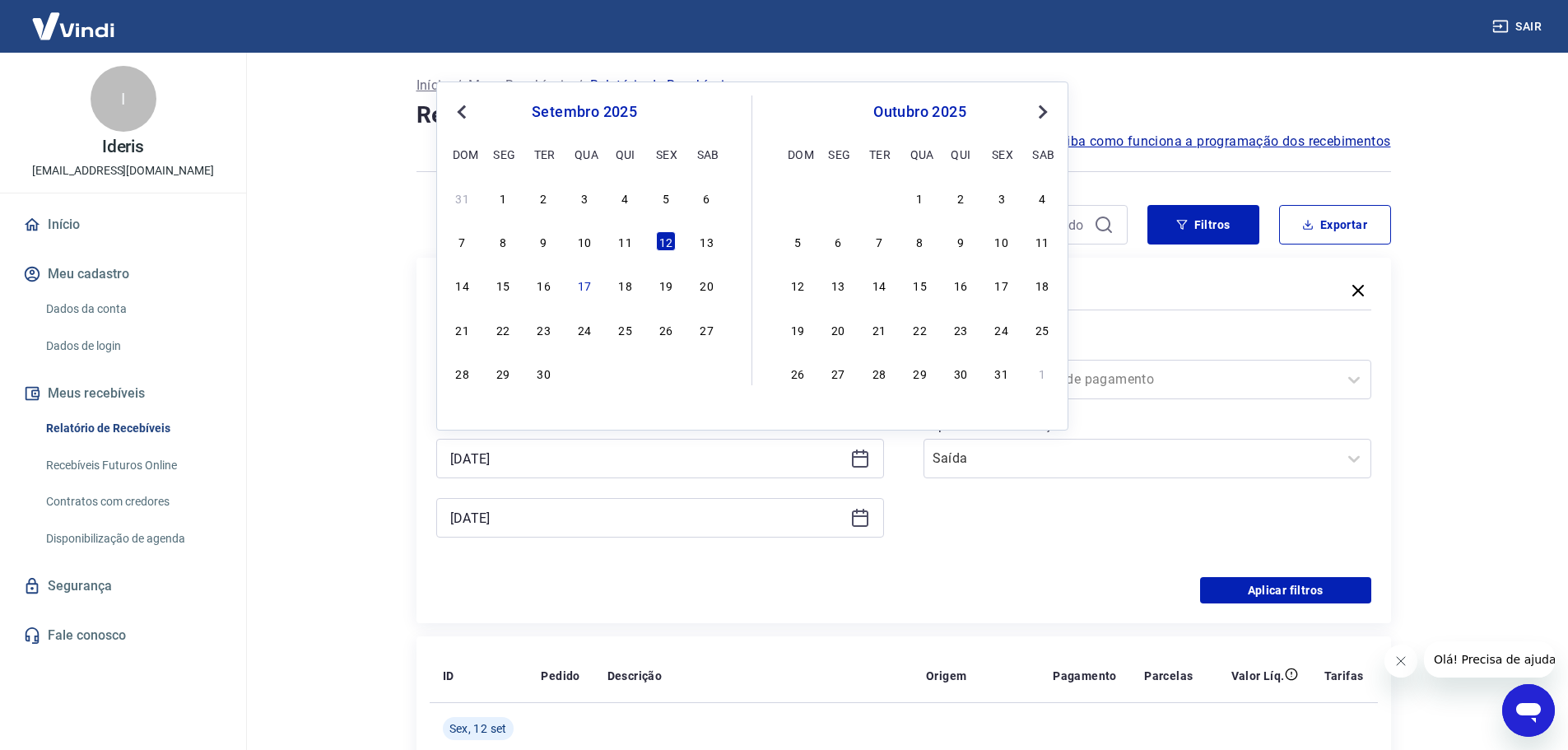
click at [463, 109] on span "Previous Month" at bounding box center [463, 111] width 0 height 19
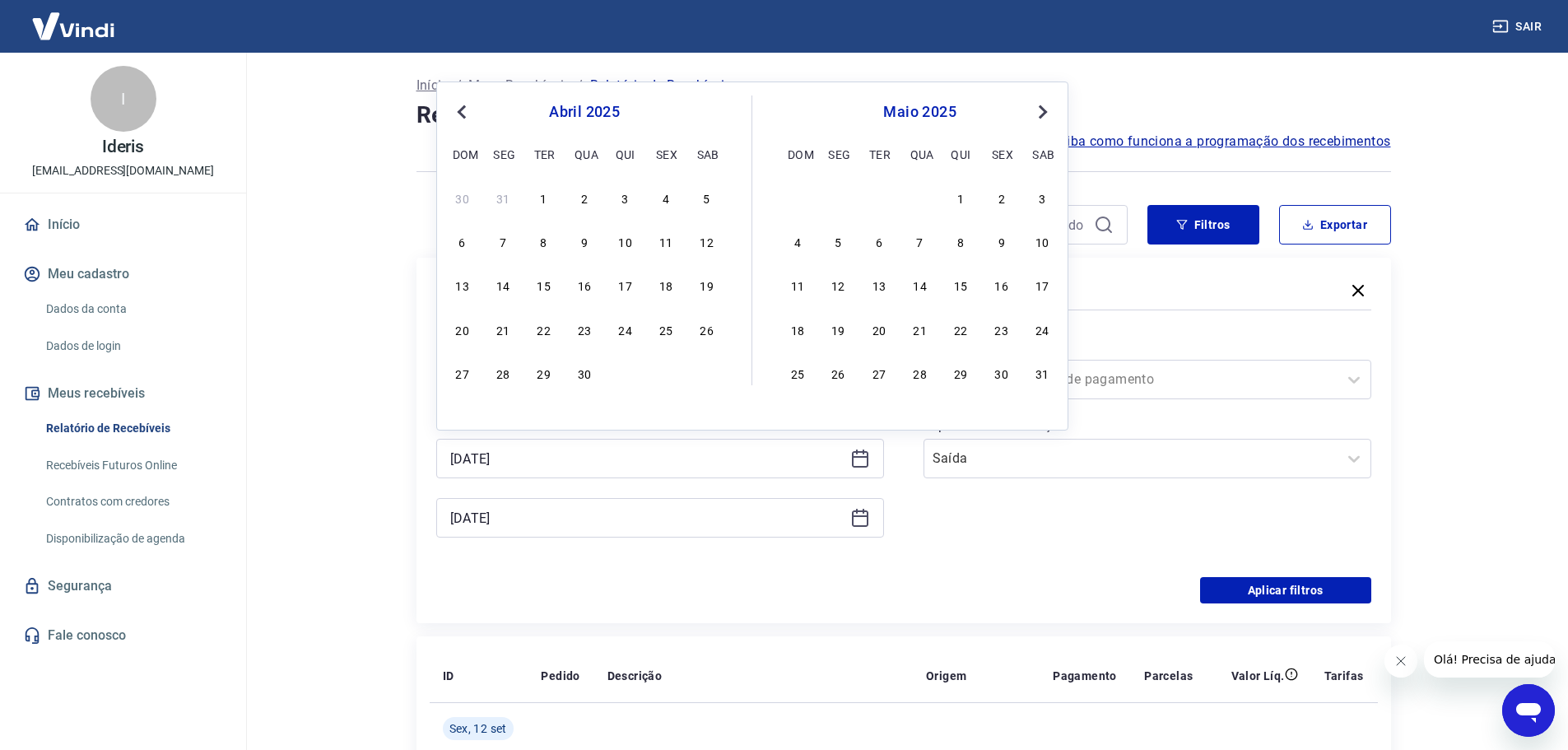
click at [463, 111] on span "Previous Month" at bounding box center [463, 111] width 0 height 19
click at [1042, 113] on span "Next Month" at bounding box center [1042, 111] width 0 height 19
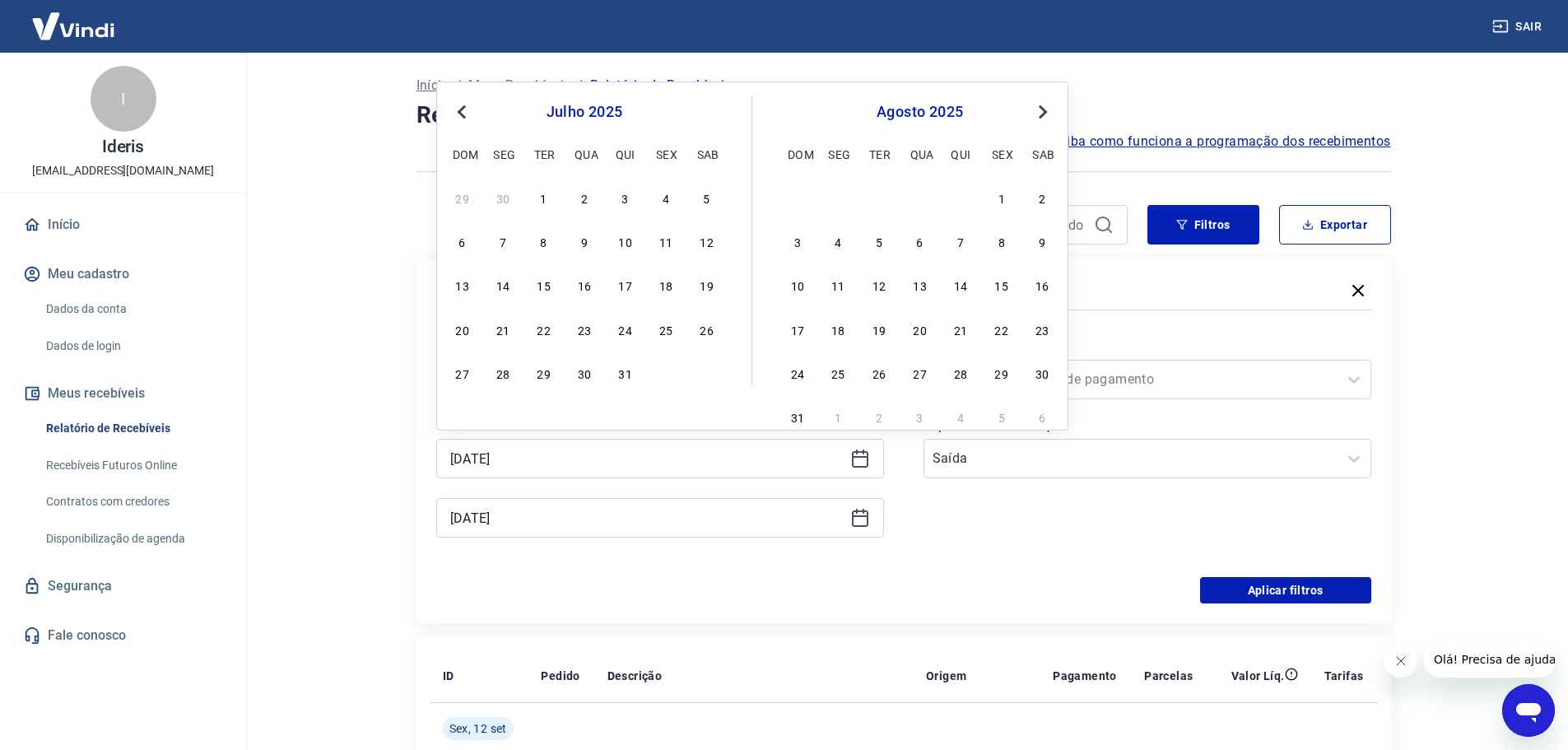
click at [1042, 113] on span "Next Month" at bounding box center [1042, 111] width 0 height 19
click at [500, 197] on div "1" at bounding box center [504, 198] width 20 height 20
click at [543, 373] on input "Período" at bounding box center [528, 380] width 167 height 20
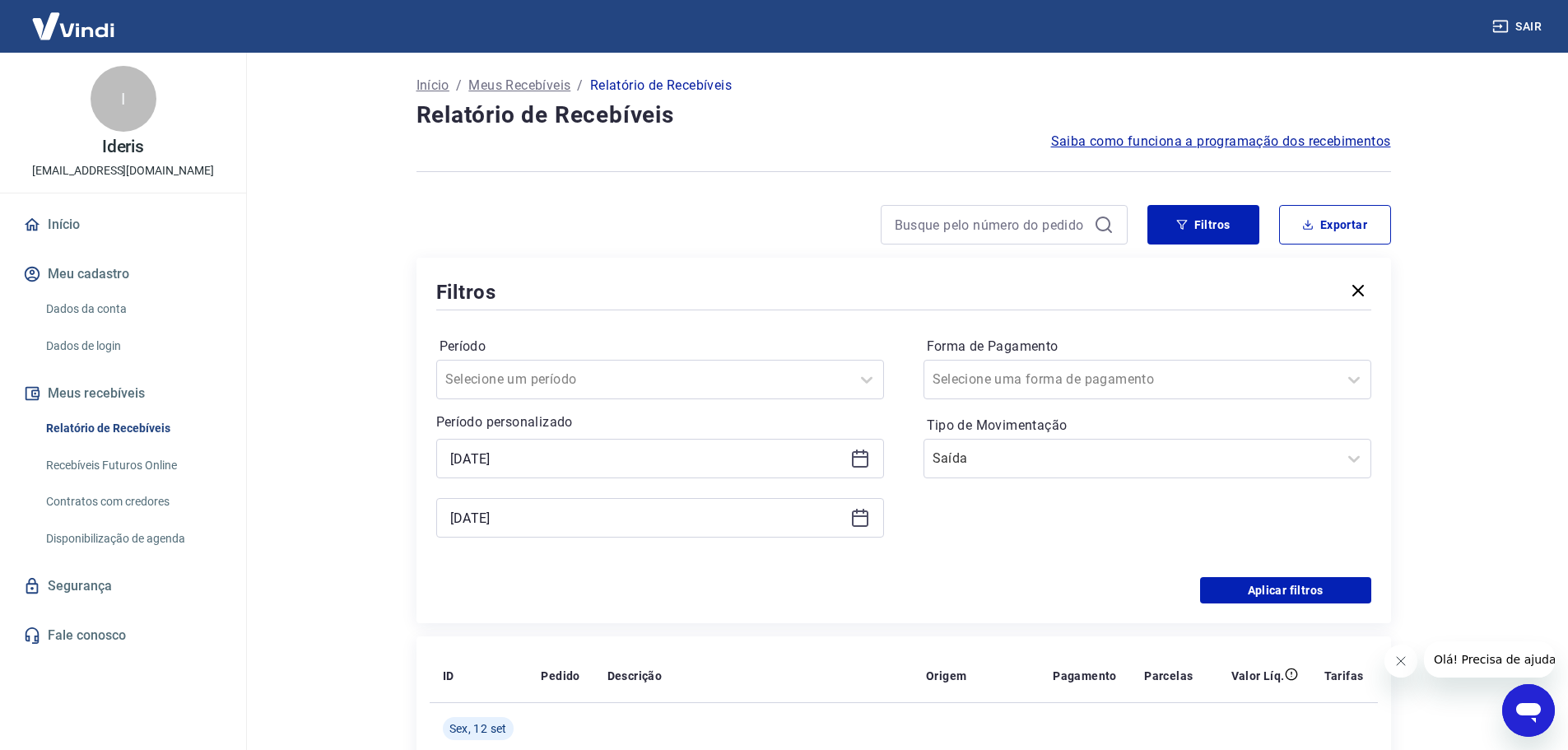
type input "[DATE]"
click at [857, 520] on icon at bounding box center [860, 518] width 20 height 20
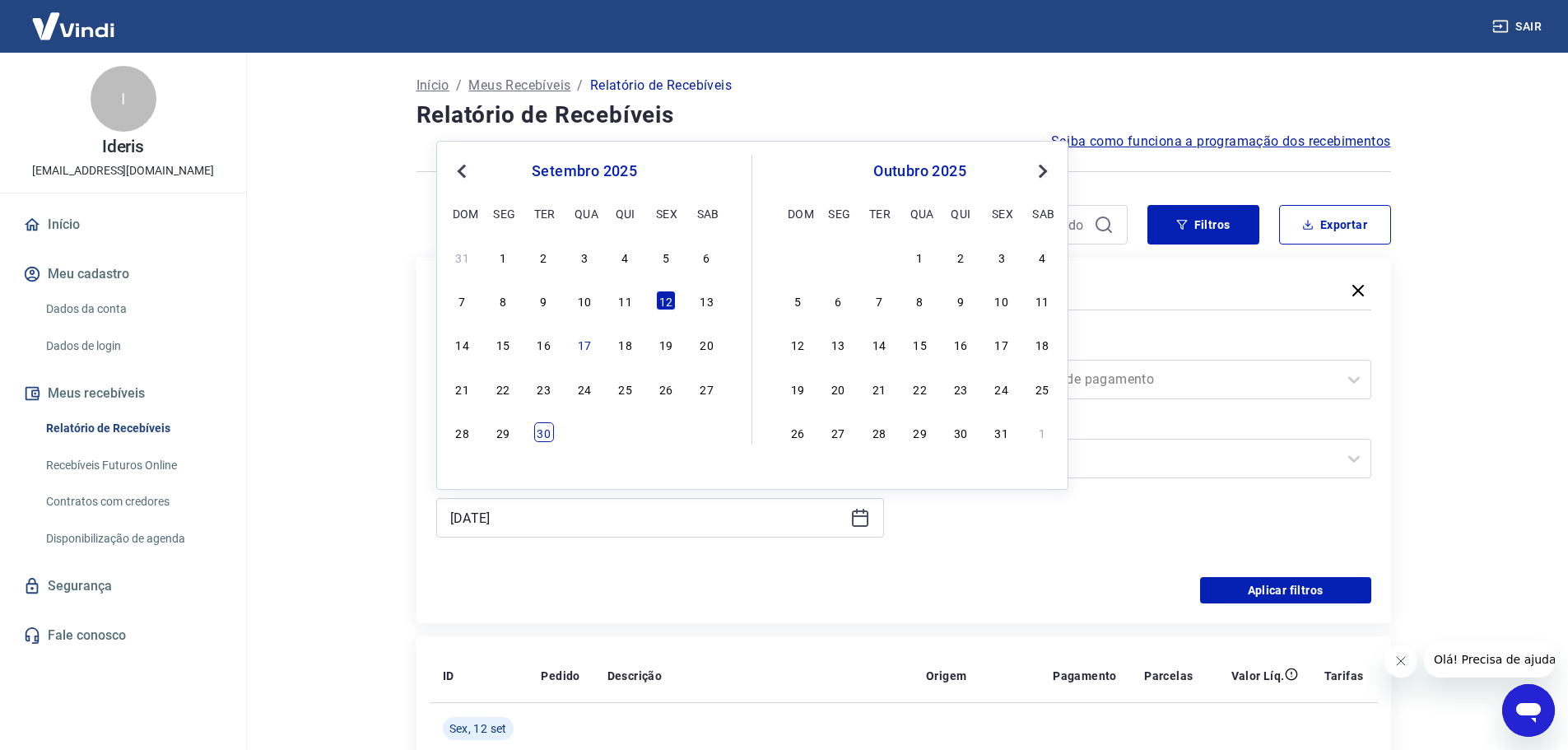
click at [548, 433] on div "30" at bounding box center [545, 432] width 20 height 20
click at [545, 427] on p "Período personalizado" at bounding box center [660, 422] width 448 height 20
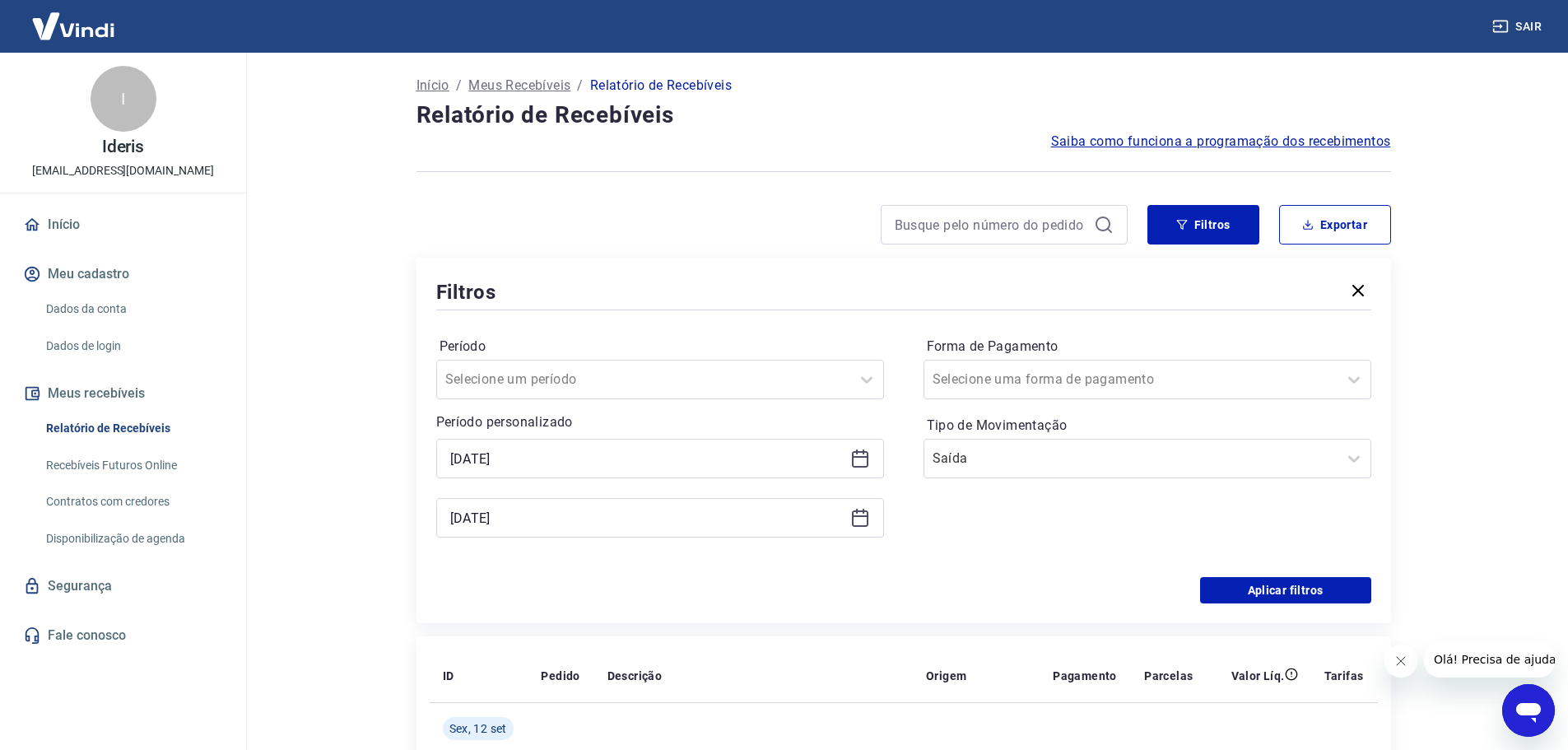
type input "[DATE]"
click at [1266, 588] on button "Aplicar filtros" at bounding box center [1286, 590] width 171 height 26
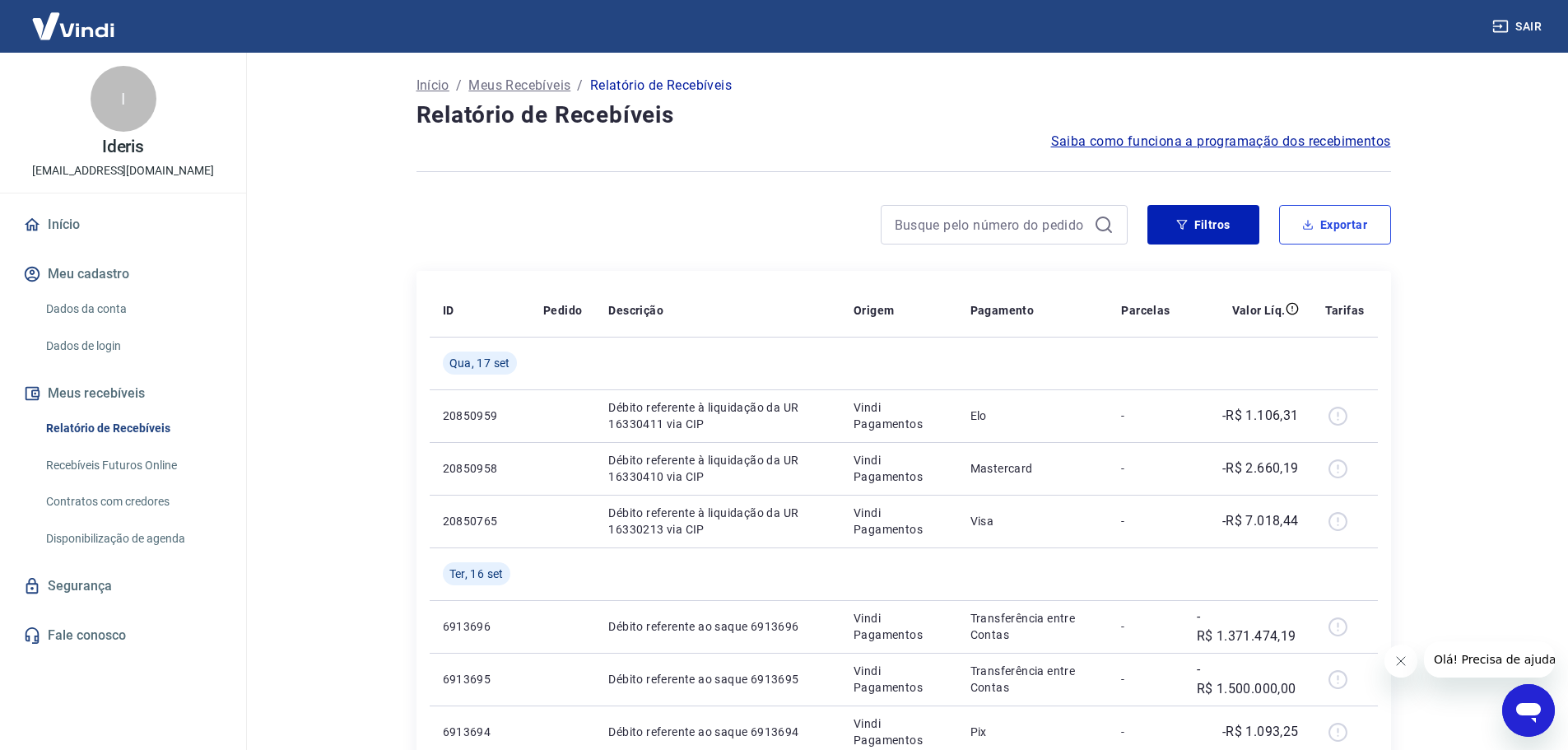
drag, startPoint x: 1361, startPoint y: 219, endPoint x: 1485, endPoint y: 219, distance: 124.0
click at [1361, 219] on button "Exportar" at bounding box center [1335, 224] width 112 height 39
type input "[DATE]"
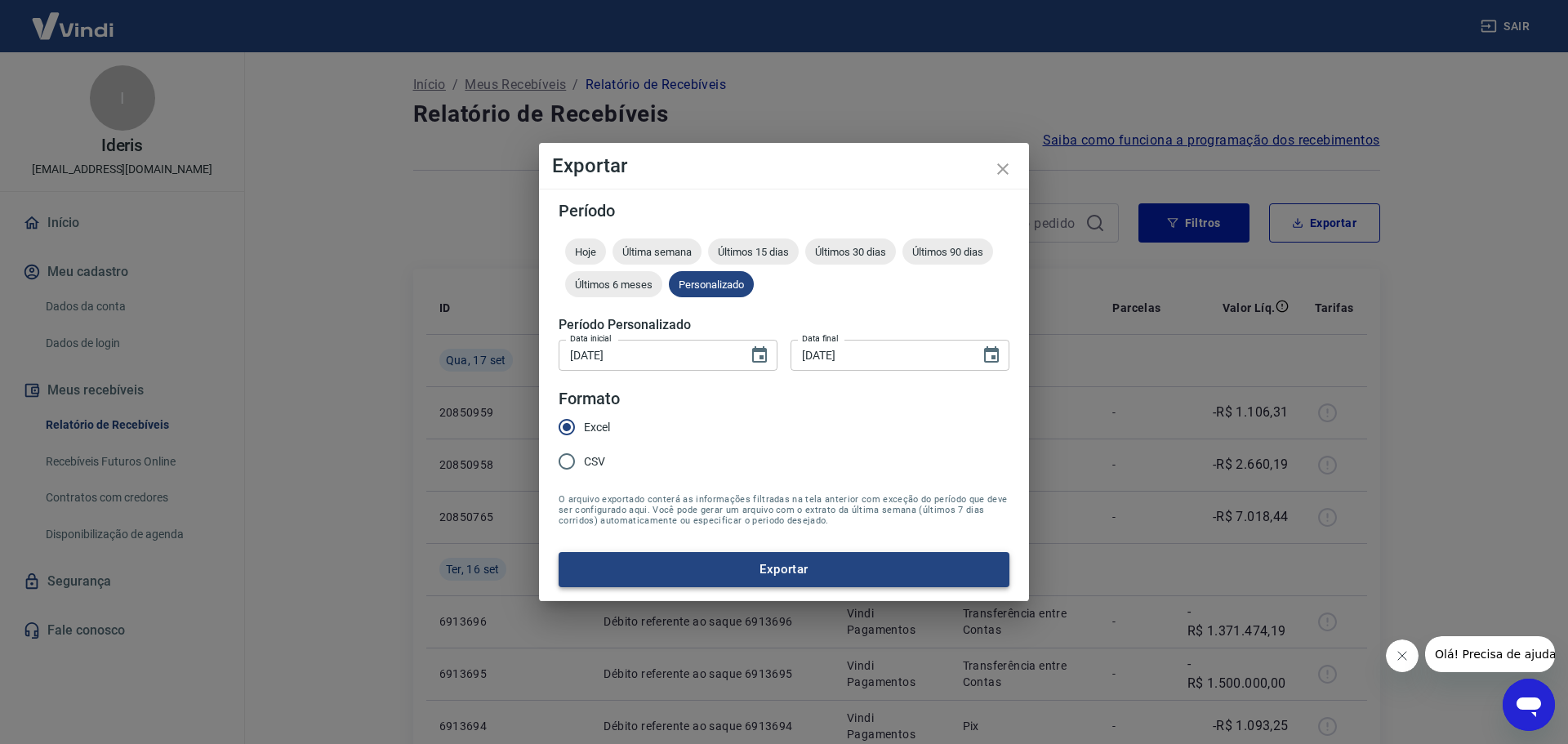
click at [790, 566] on button "Exportar" at bounding box center [783, 569] width 451 height 34
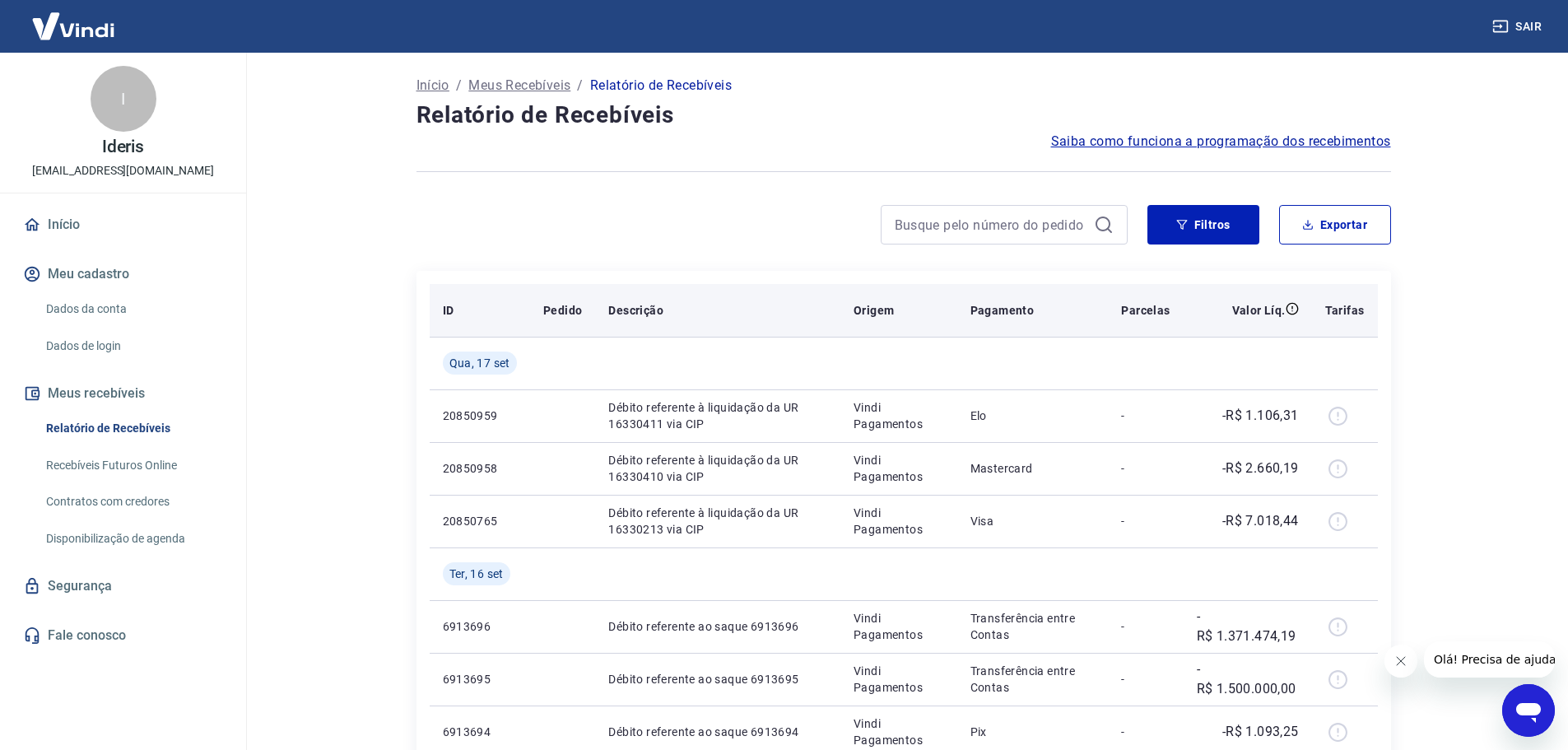
click at [649, 314] on p "Descrição" at bounding box center [636, 310] width 56 height 16
click at [623, 309] on p "Descrição" at bounding box center [636, 310] width 56 height 16
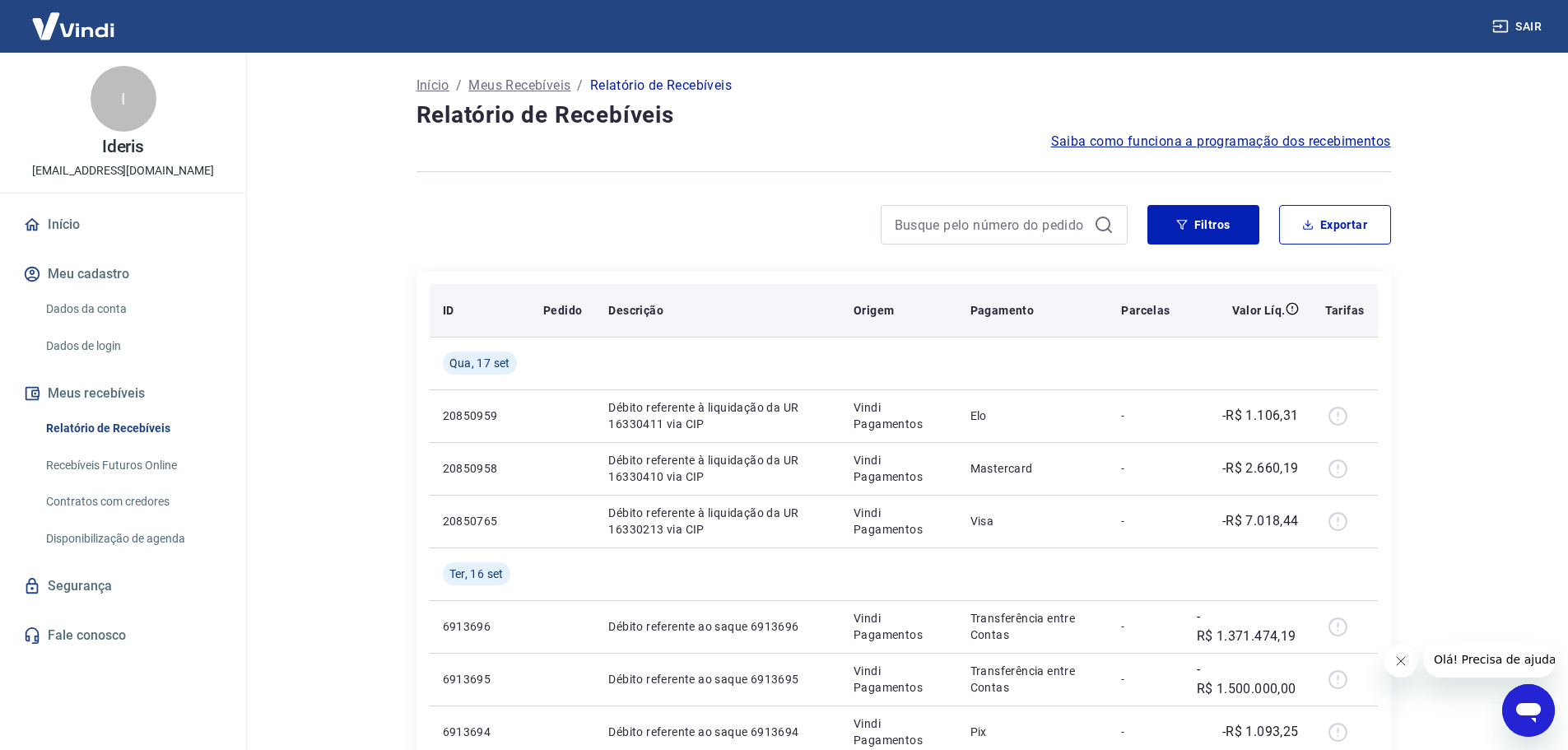
click at [891, 294] on th "Origem" at bounding box center [898, 310] width 116 height 53
click at [881, 309] on p "Origem" at bounding box center [874, 310] width 40 height 16
click at [639, 309] on p "Descrição" at bounding box center [636, 310] width 56 height 16
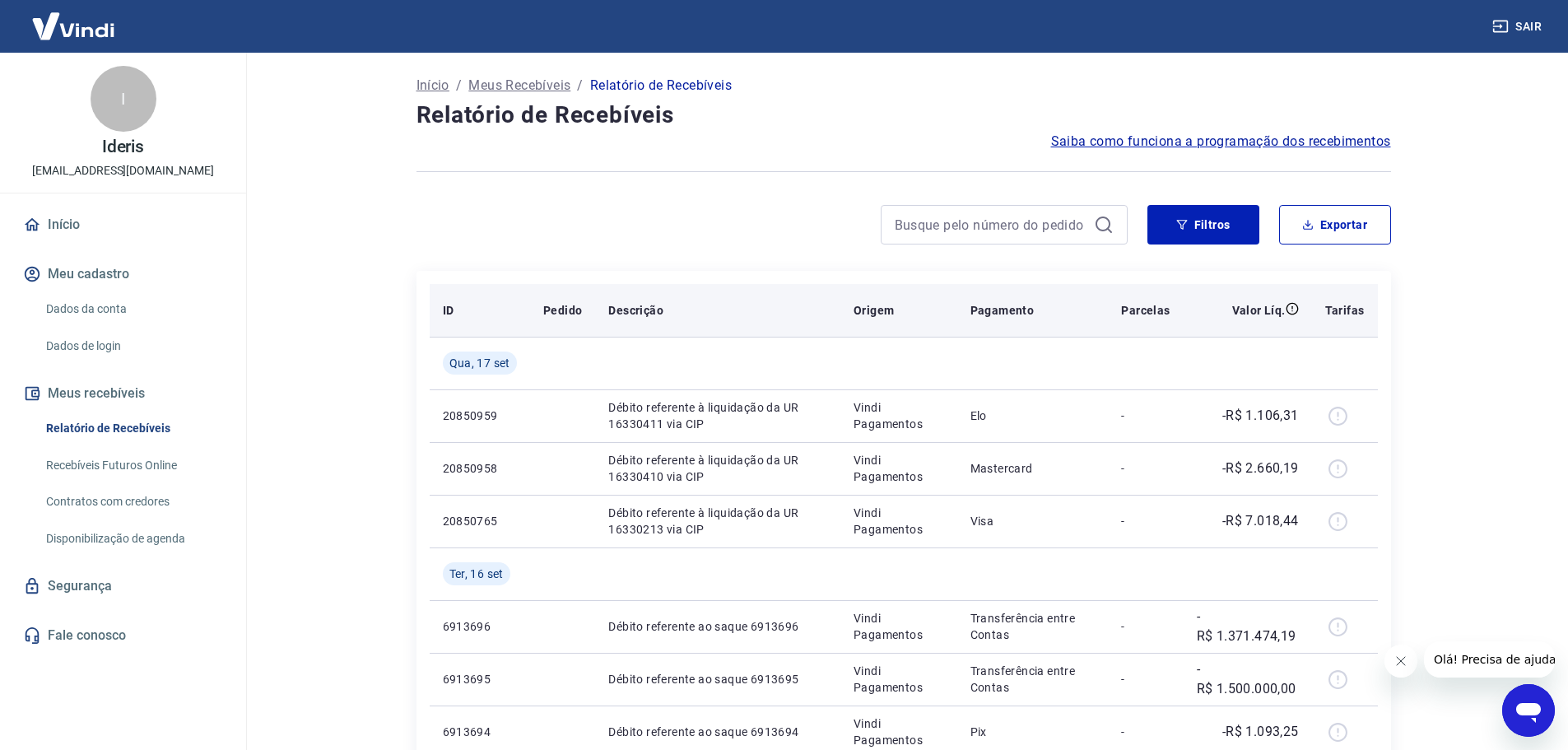
click at [560, 309] on p "Pedido" at bounding box center [563, 310] width 38 height 16
click at [636, 313] on p "Descrição" at bounding box center [636, 310] width 56 height 16
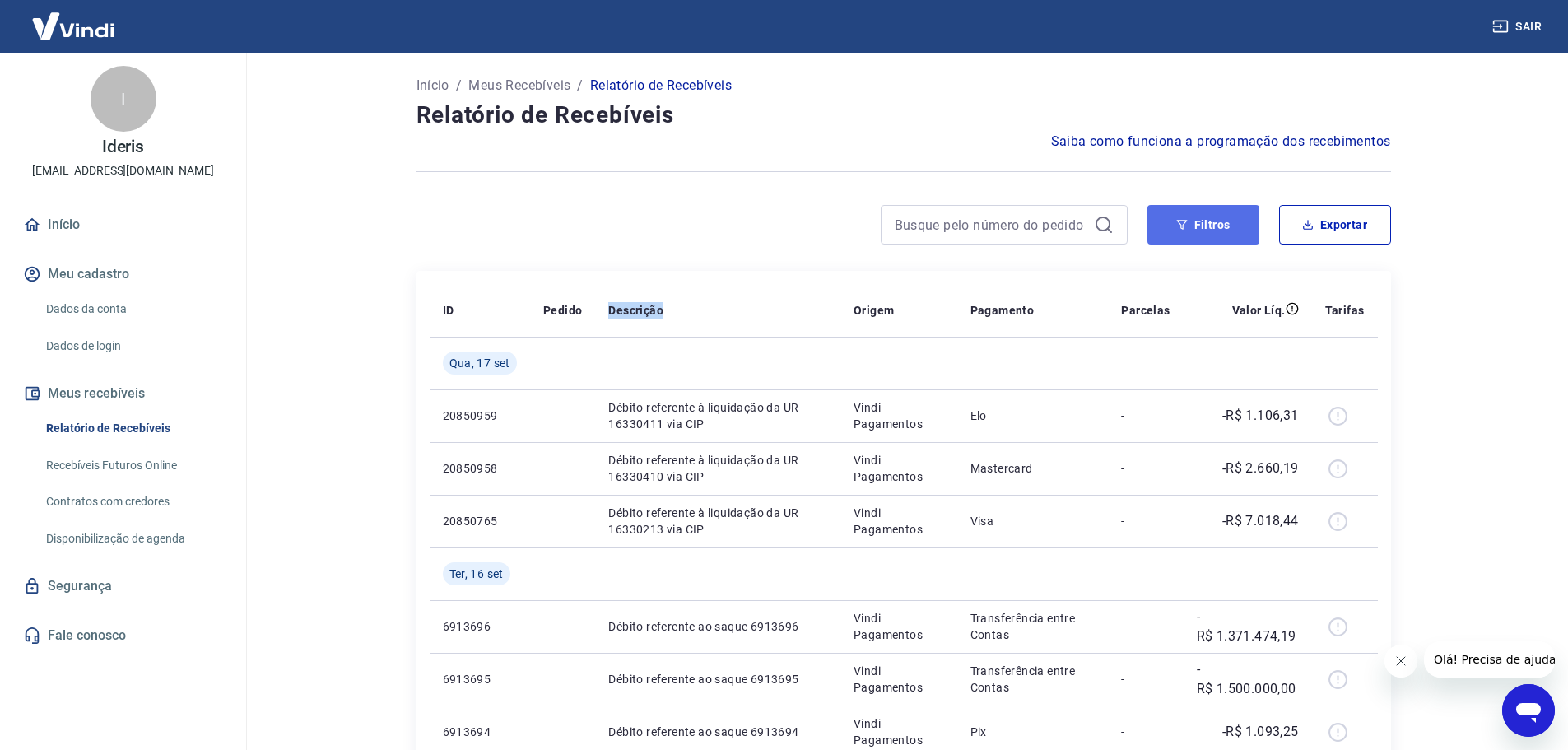
click at [1230, 221] on button "Filtros" at bounding box center [1203, 224] width 112 height 39
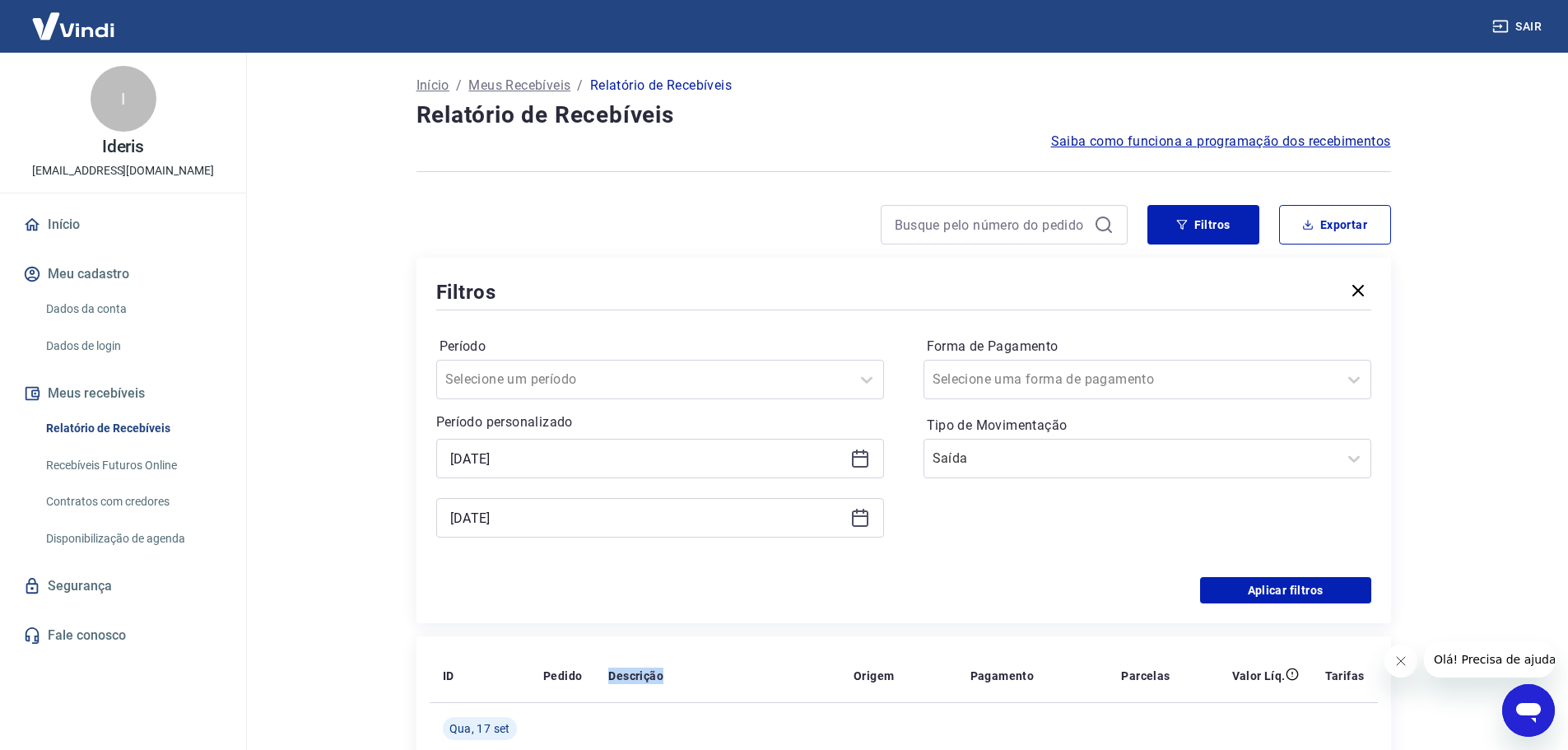
click at [1362, 290] on icon "button" at bounding box center [1359, 290] width 20 height 20
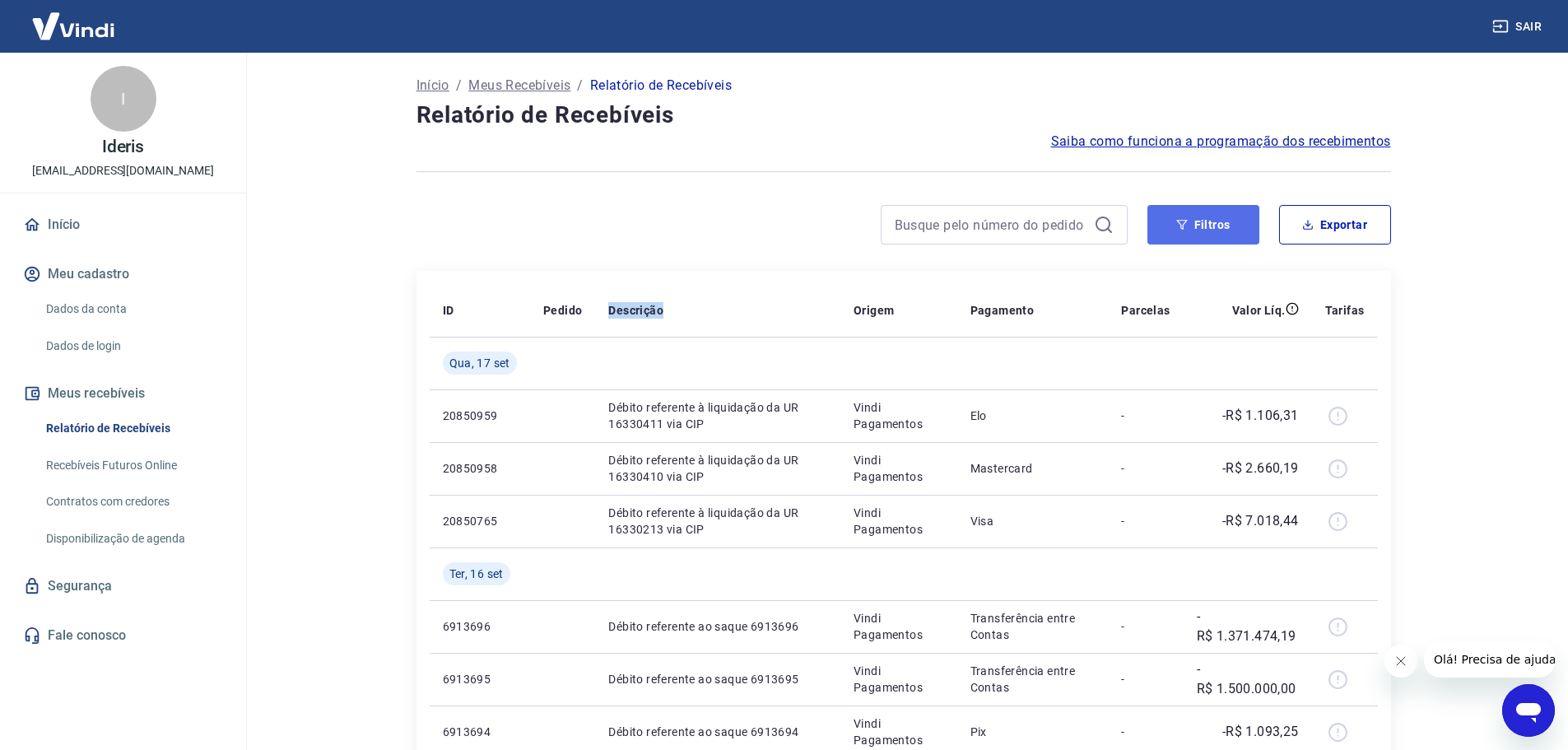
click at [1252, 219] on button "Filtros" at bounding box center [1203, 224] width 112 height 39
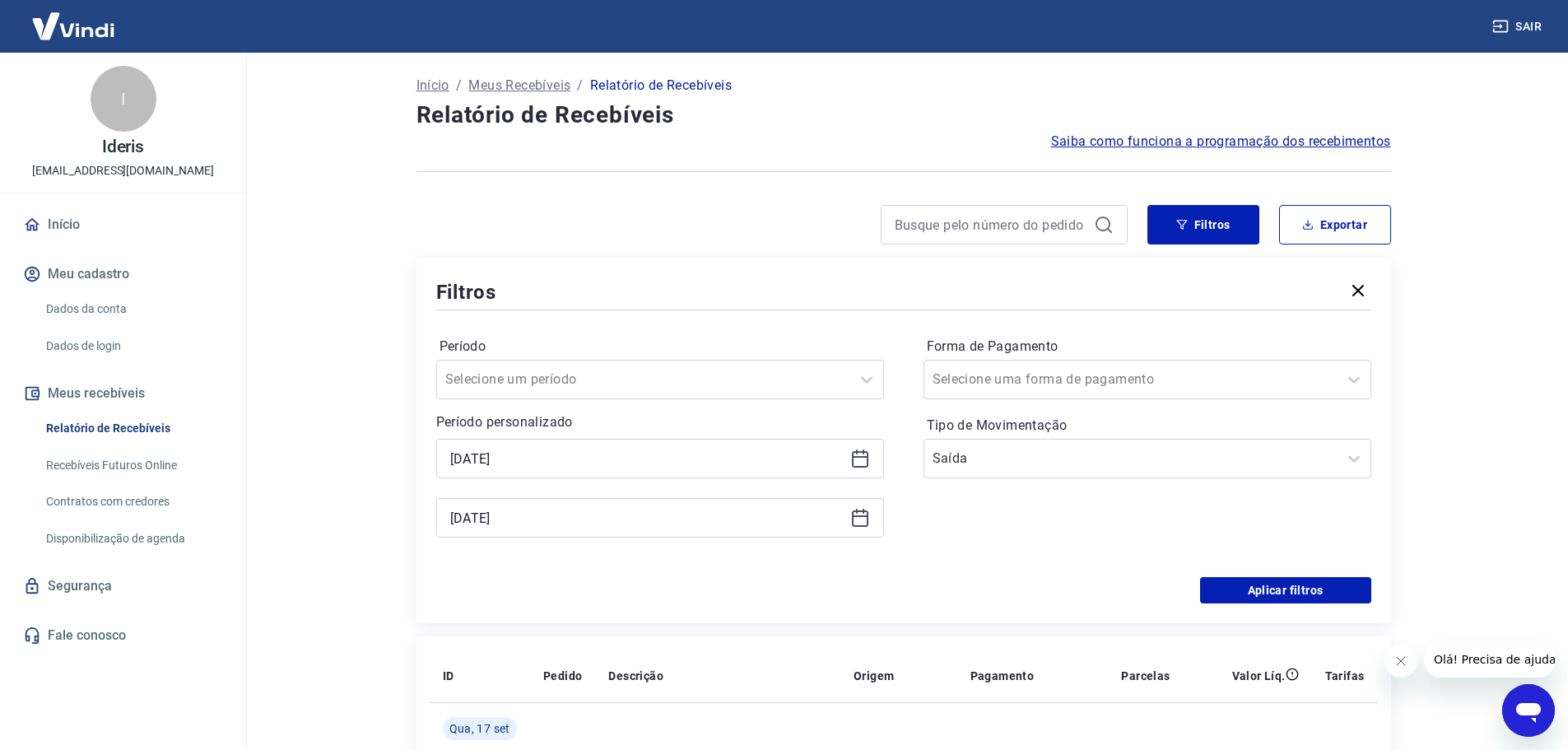
click at [863, 456] on icon at bounding box center [860, 457] width 16 height 2
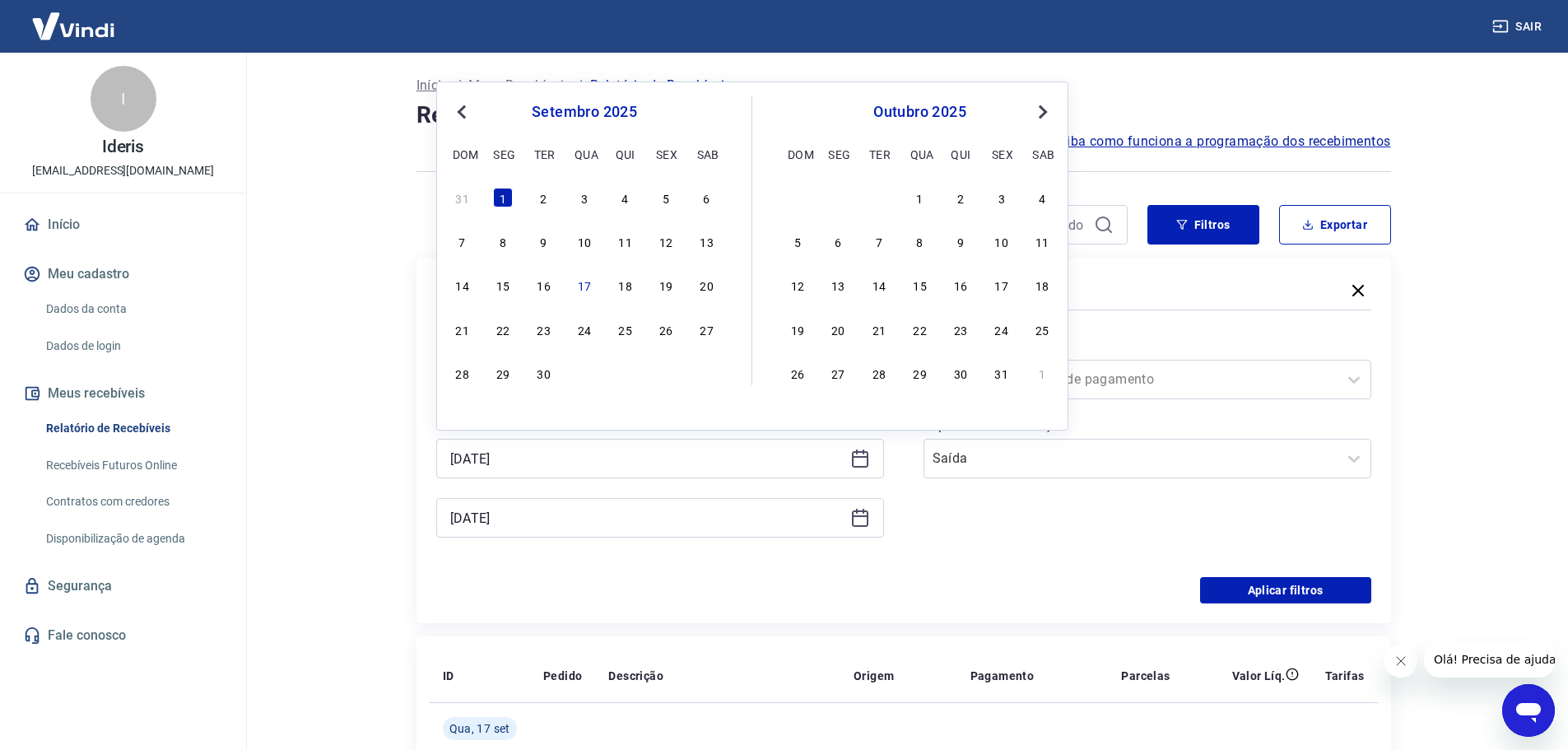
click at [463, 112] on span "Previous Month" at bounding box center [463, 111] width 0 height 19
click at [463, 111] on span "Previous Month" at bounding box center [463, 111] width 0 height 19
click at [463, 110] on span "Previous Month" at bounding box center [463, 111] width 0 height 19
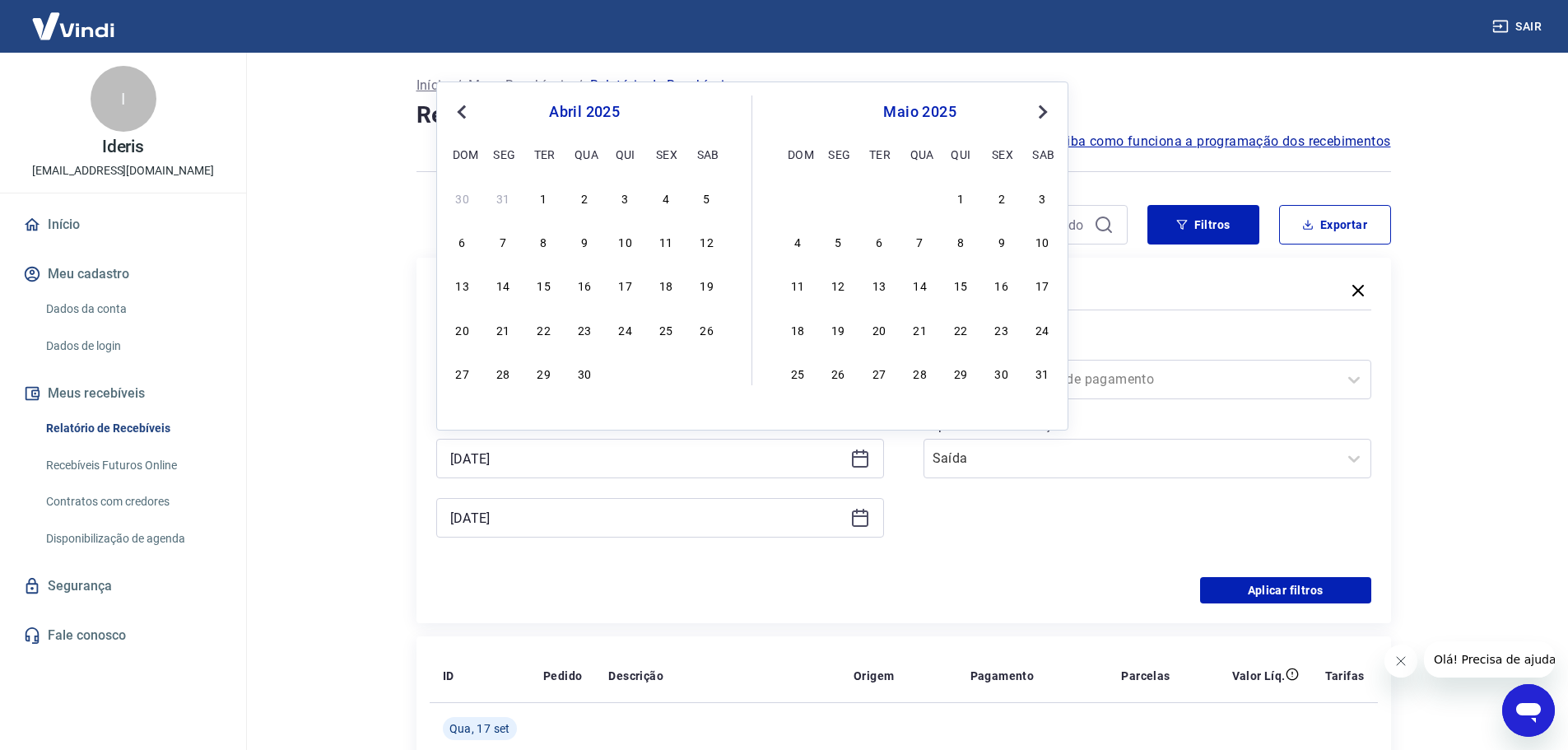
click at [471, 110] on button "Previous Month" at bounding box center [462, 112] width 20 height 20
click at [1042, 113] on span "Next Month" at bounding box center [1042, 111] width 0 height 19
click at [716, 193] on div "1" at bounding box center [708, 198] width 20 height 20
type input "[DATE]"
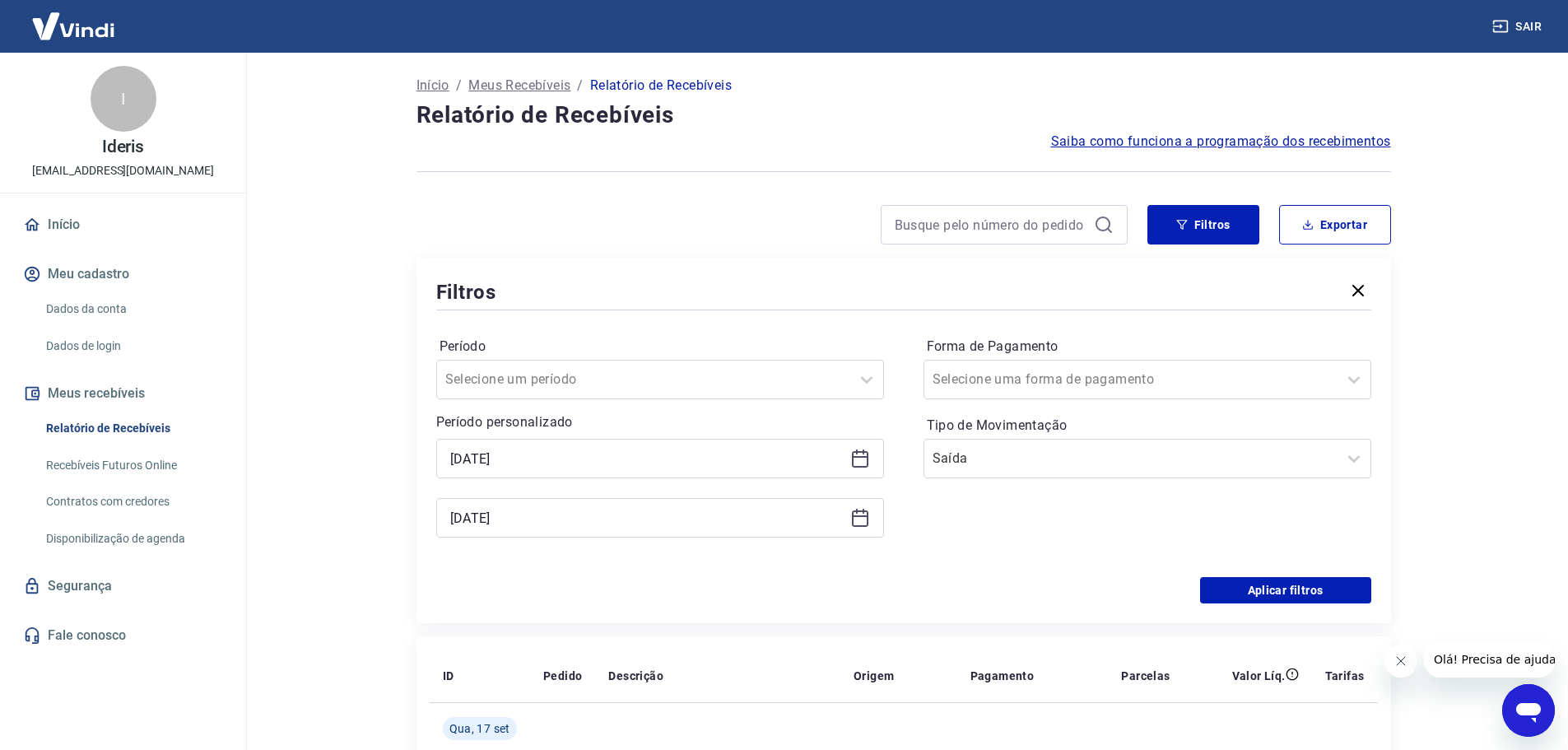
click at [863, 518] on icon at bounding box center [860, 518] width 20 height 20
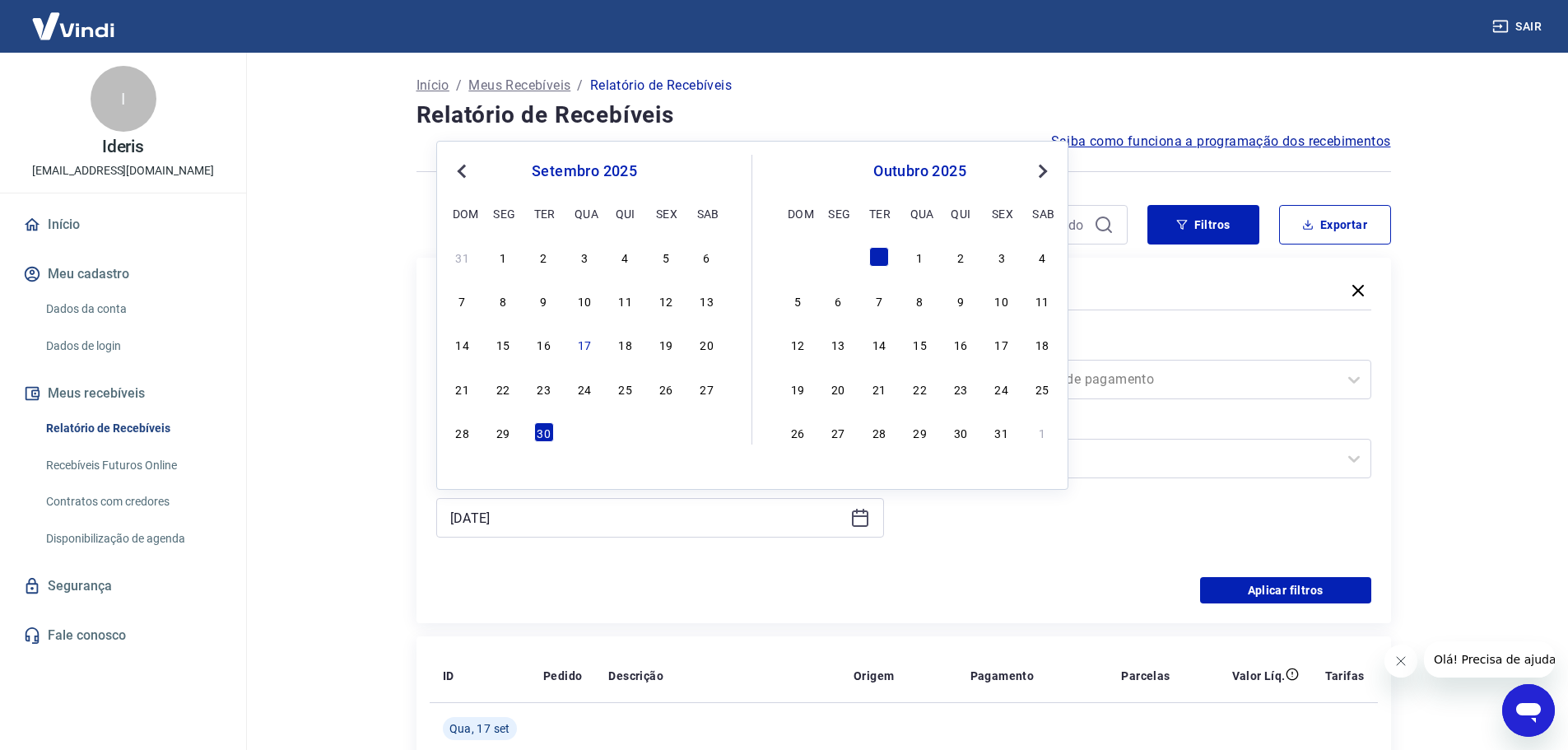
click at [941, 531] on div "Forma de Pagamento Selecione uma forma de pagamento Tipo de Movimentação Saída" at bounding box center [1147, 445] width 448 height 224
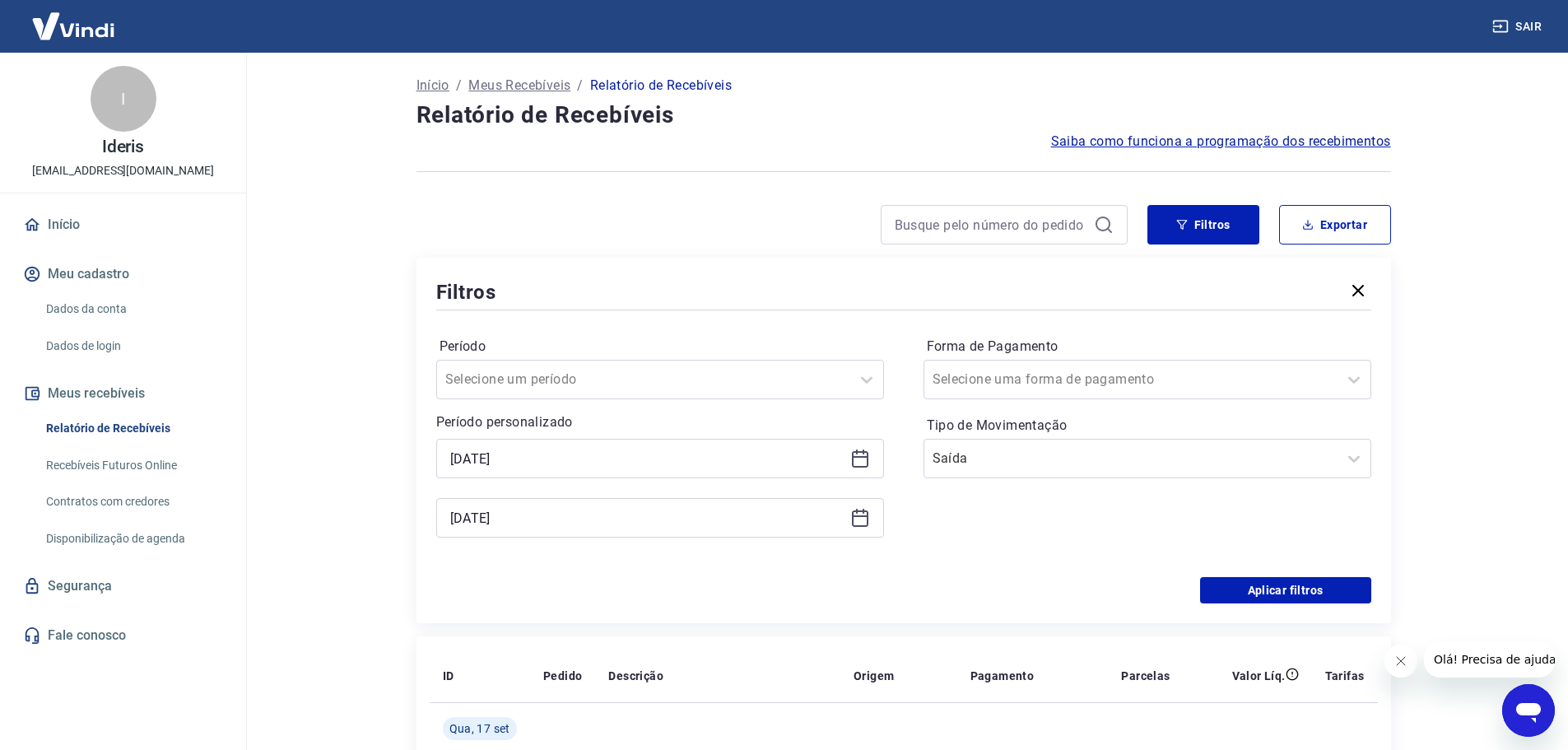
click at [856, 519] on icon at bounding box center [860, 518] width 20 height 20
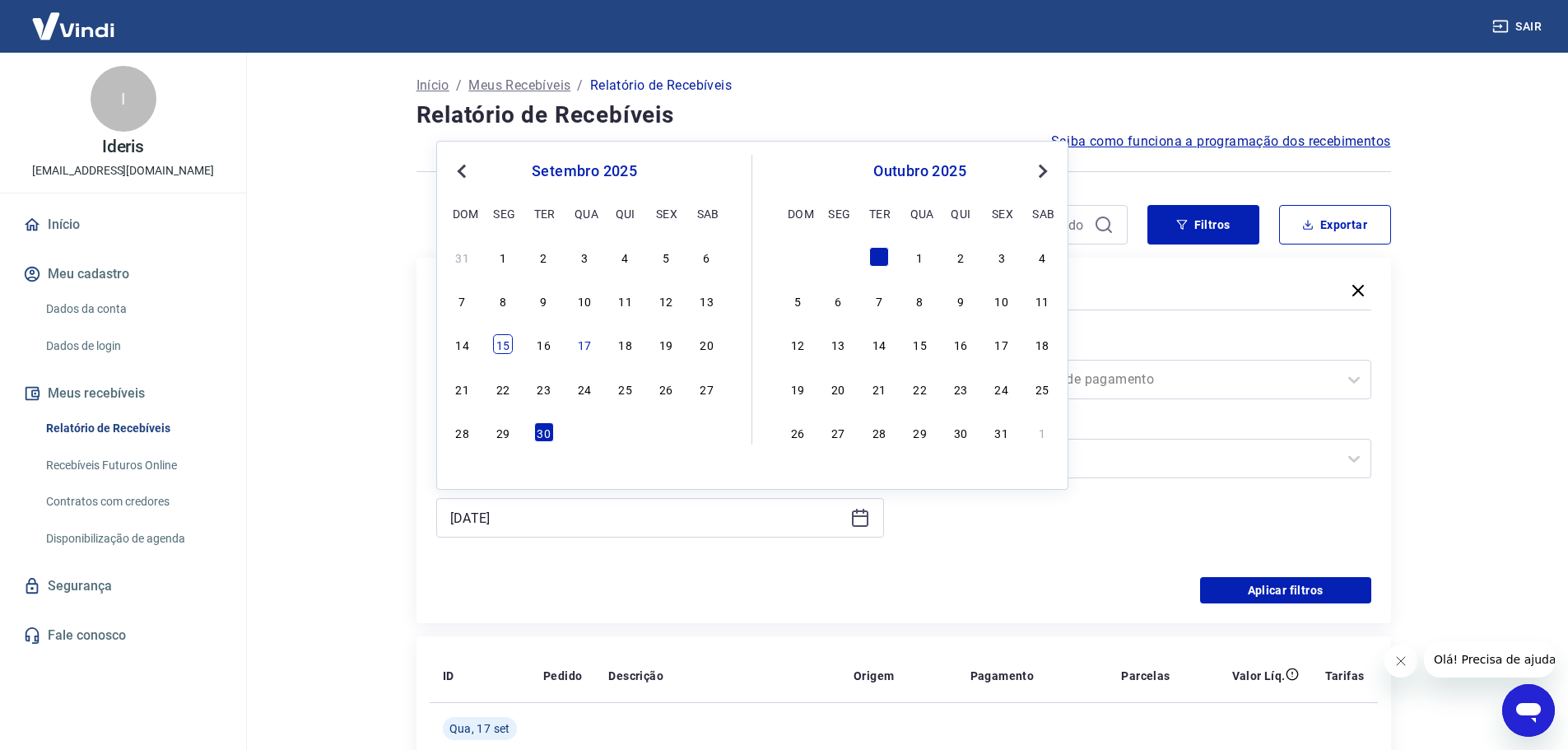
click at [497, 345] on div "15" at bounding box center [504, 344] width 20 height 20
click at [496, 343] on label "Período" at bounding box center [660, 347] width 442 height 20
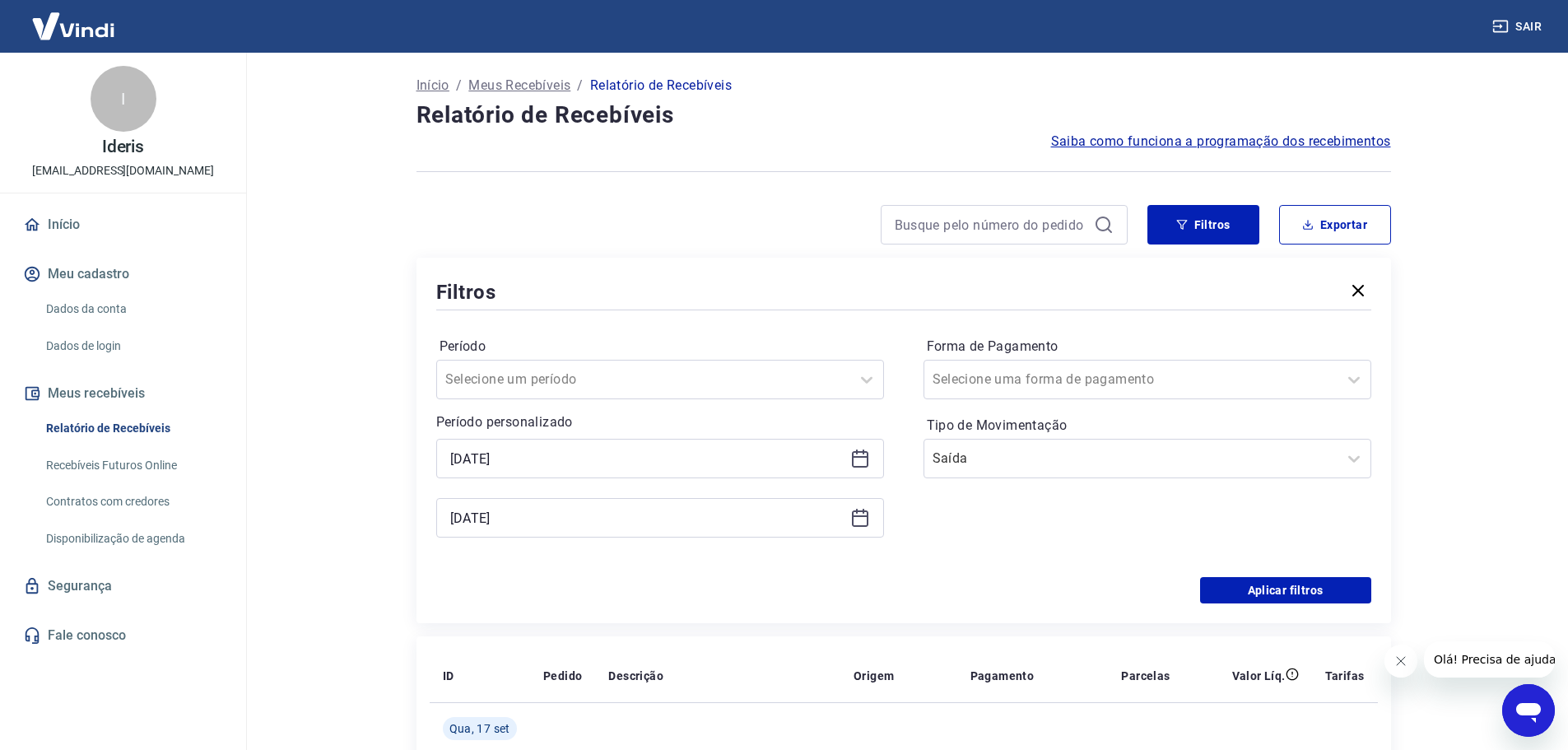
type input "[DATE]"
click at [1225, 226] on button "Filtros" at bounding box center [1203, 224] width 112 height 39
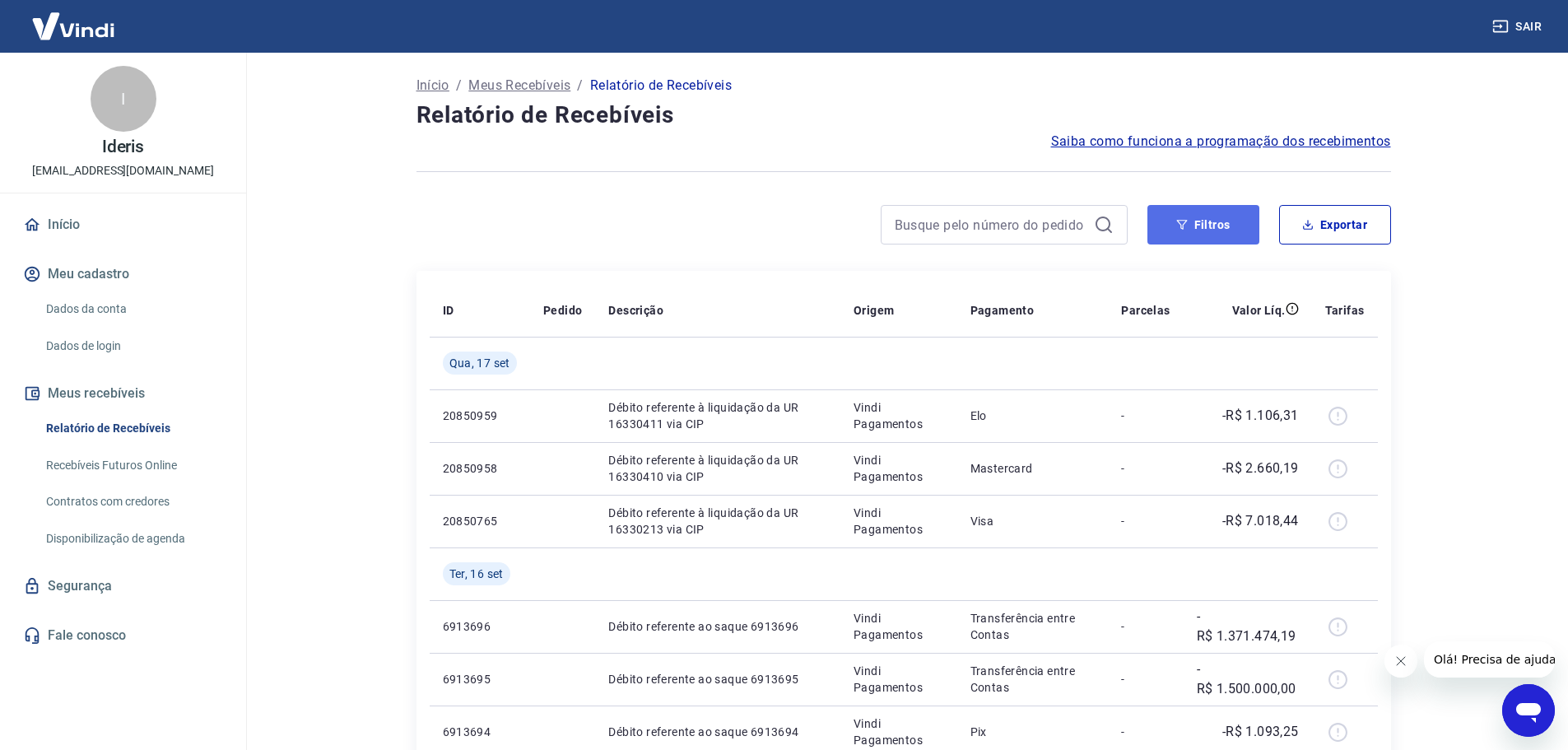
click at [1207, 217] on button "Filtros" at bounding box center [1203, 224] width 112 height 39
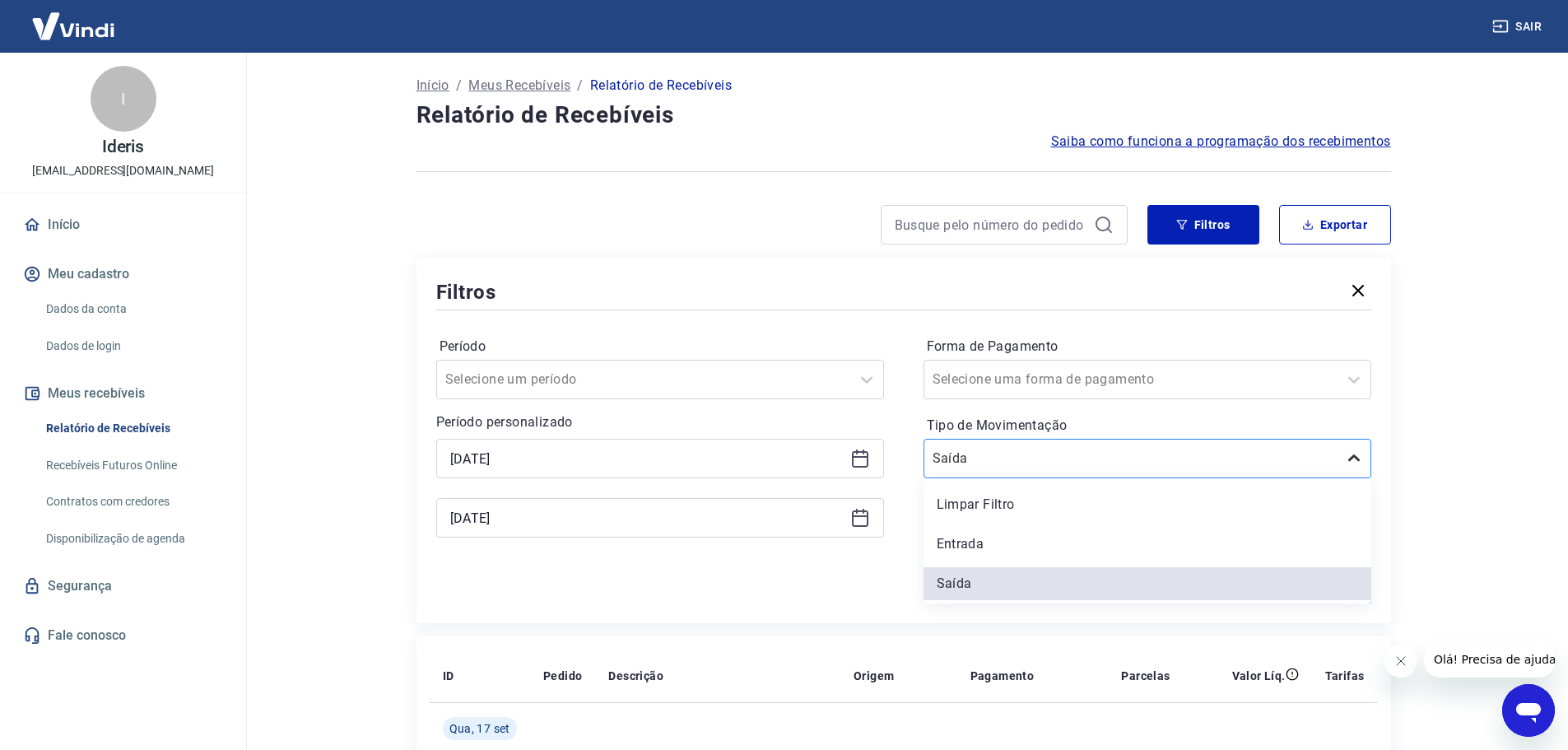
click at [1354, 464] on icon at bounding box center [1354, 459] width 20 height 20
click at [1021, 502] on div "Limpar Filtro" at bounding box center [1147, 504] width 448 height 33
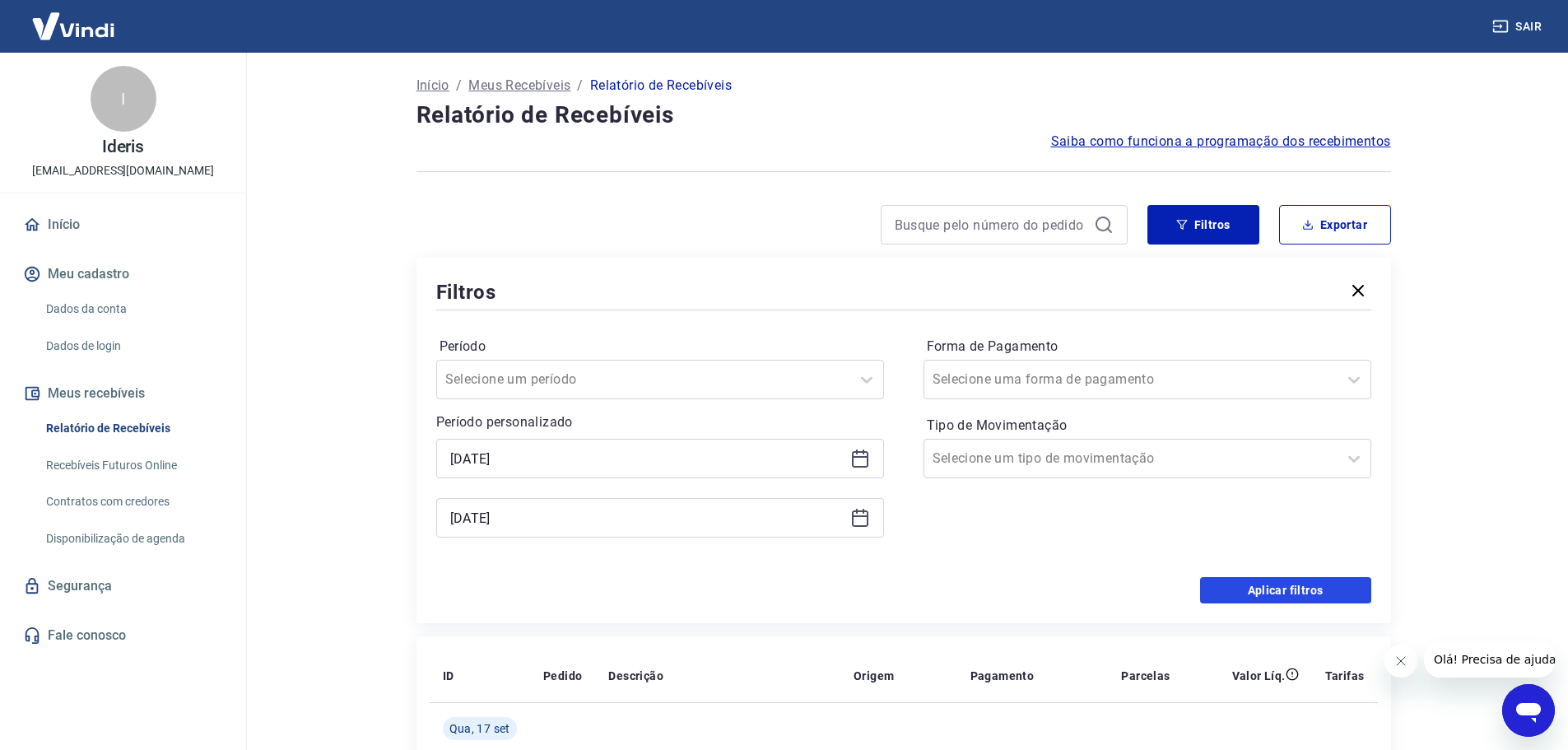
click at [1285, 589] on button "Aplicar filtros" at bounding box center [1286, 590] width 171 height 26
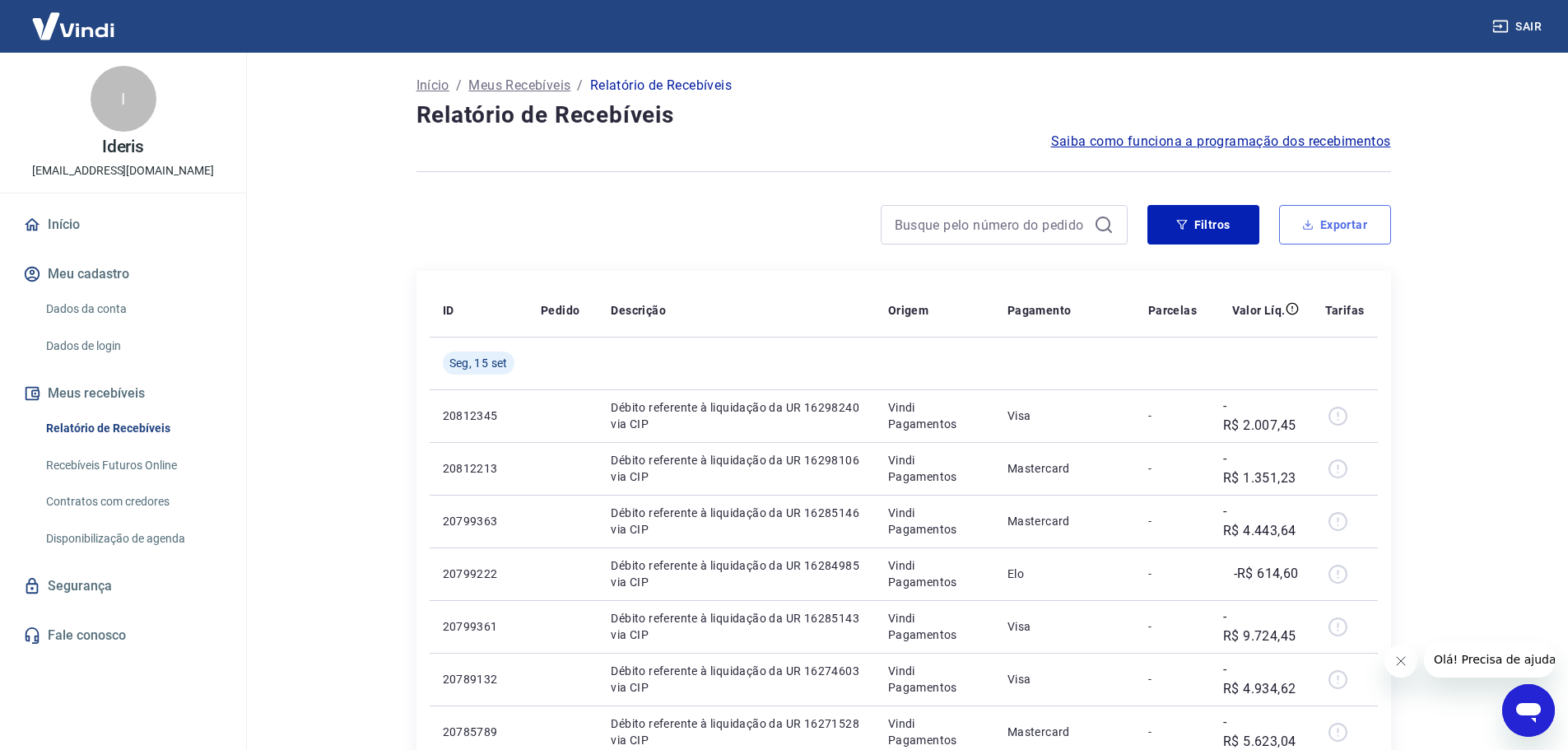
click at [1332, 228] on button "Exportar" at bounding box center [1335, 224] width 112 height 39
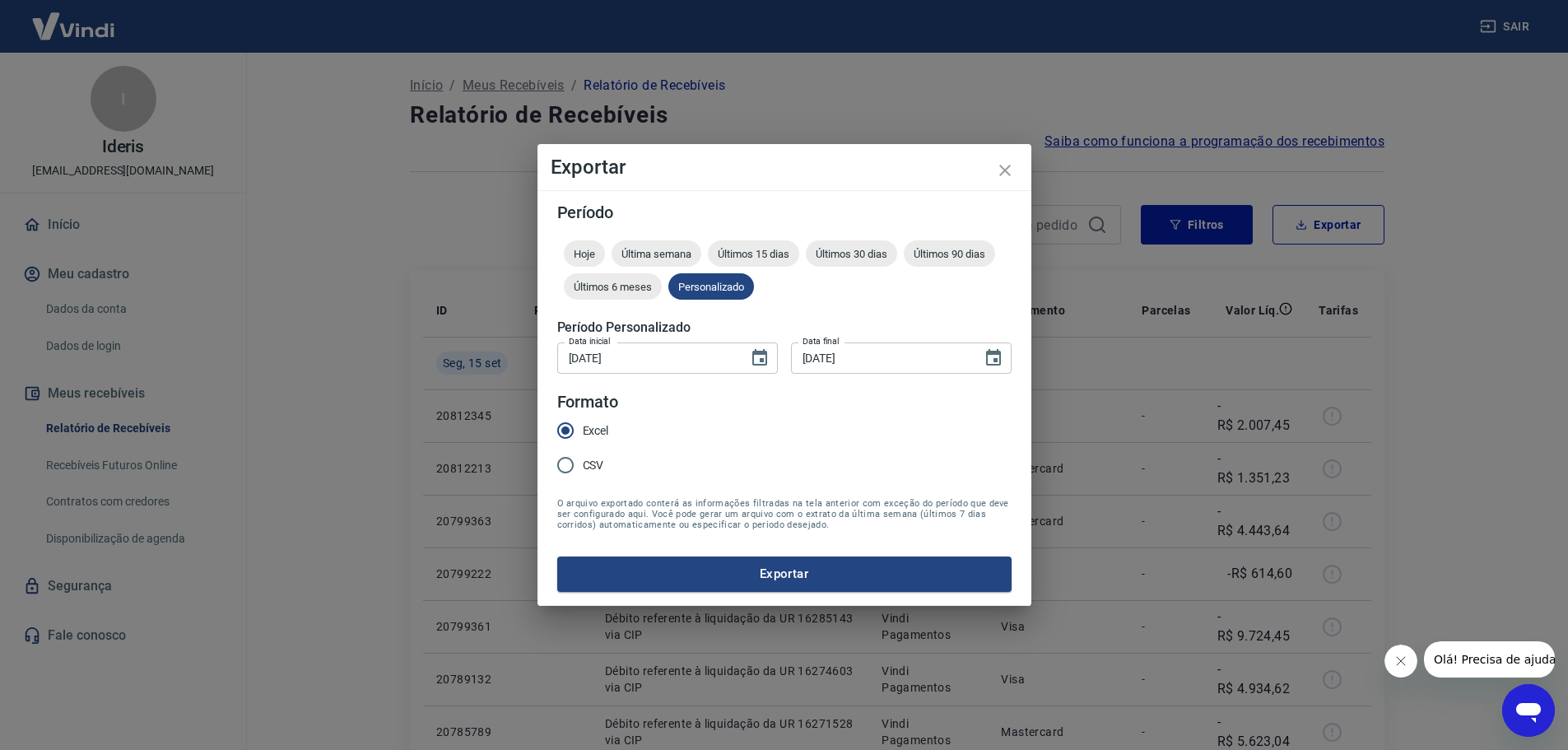
type input "[DATE]"
click at [789, 575] on button "Exportar" at bounding box center [789, 573] width 454 height 35
